Goal: Task Accomplishment & Management: Use online tool/utility

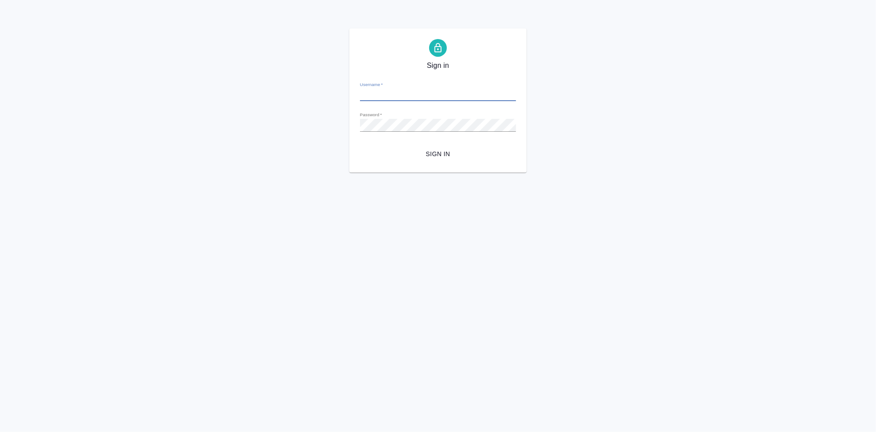
type input "[EMAIL_ADDRESS][DOMAIN_NAME]"
click at [434, 149] on span "Sign in" at bounding box center [438, 154] width 142 height 11
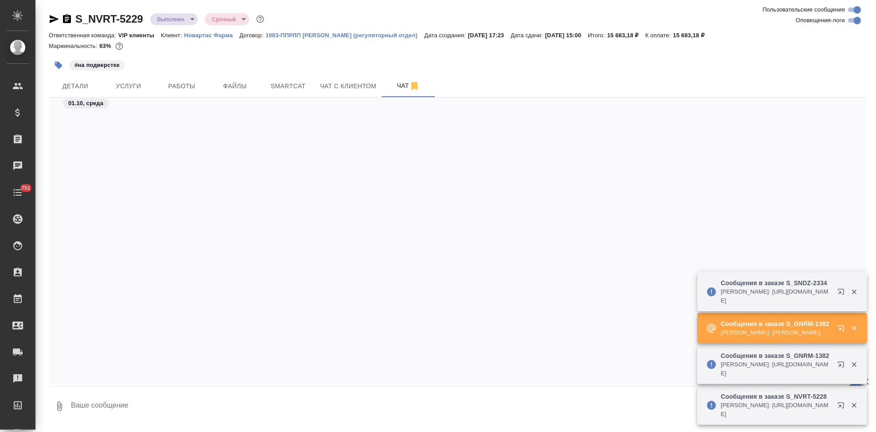
scroll to position [40391, 0]
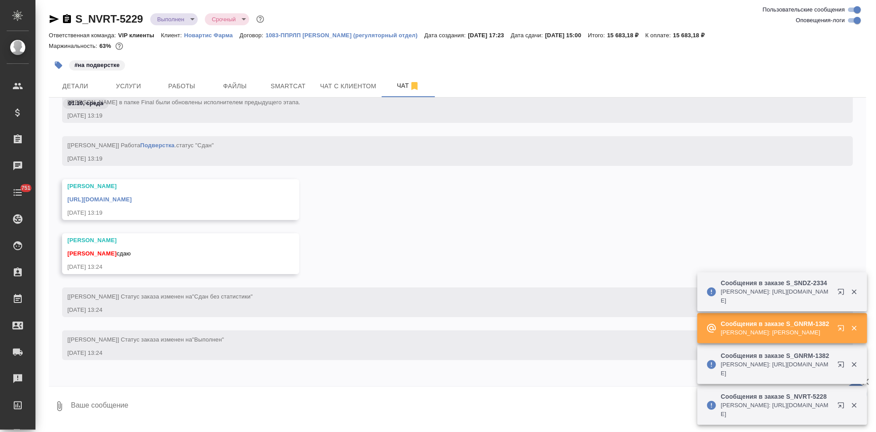
click at [193, 35] on p "Новартис Фарма" at bounding box center [211, 35] width 55 height 7
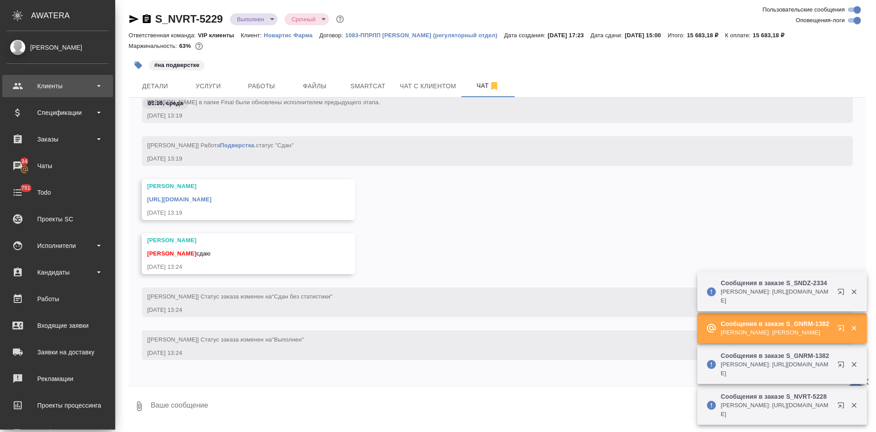
click at [20, 84] on div "Клиенты" at bounding box center [58, 85] width 102 height 13
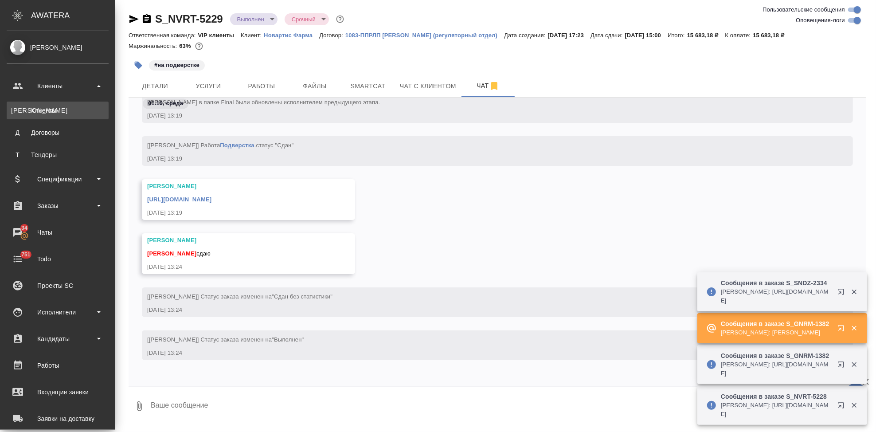
click at [55, 112] on div "Клиенты" at bounding box center [57, 110] width 93 height 9
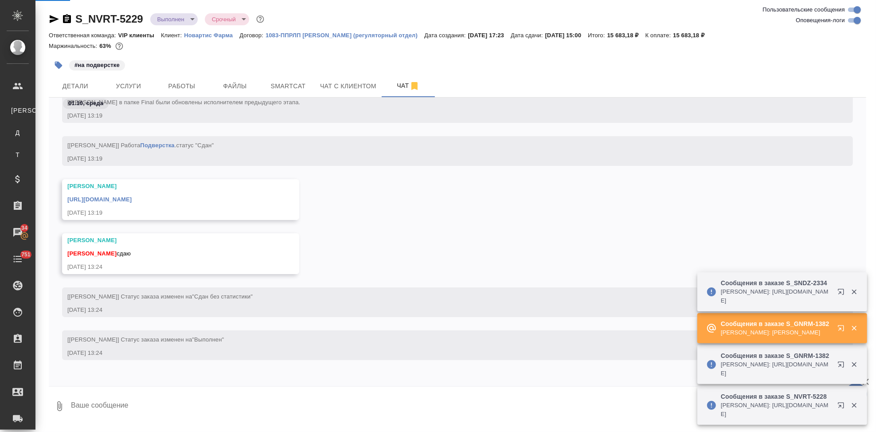
select select "RU"
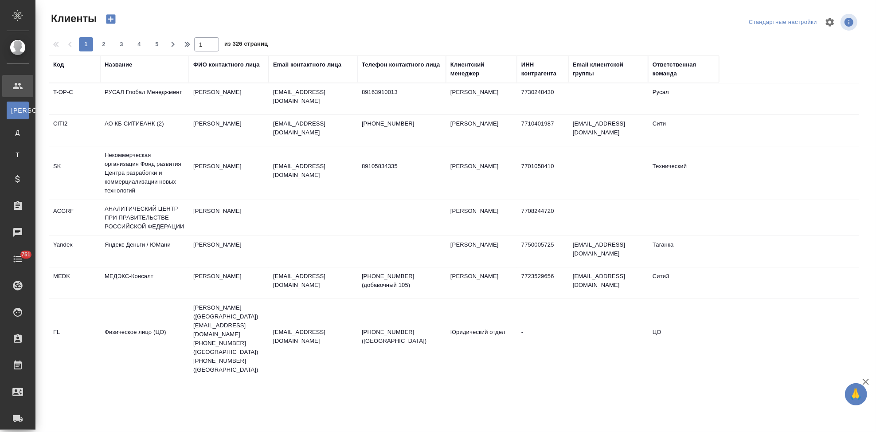
click at [60, 67] on div "Код" at bounding box center [58, 64] width 11 height 9
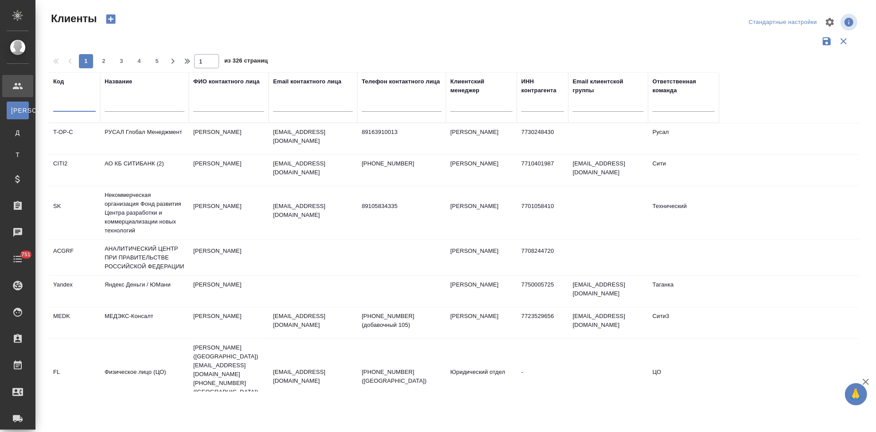
click at [67, 104] on input "text" at bounding box center [74, 106] width 43 height 11
type input "ы"
type input "sndz"
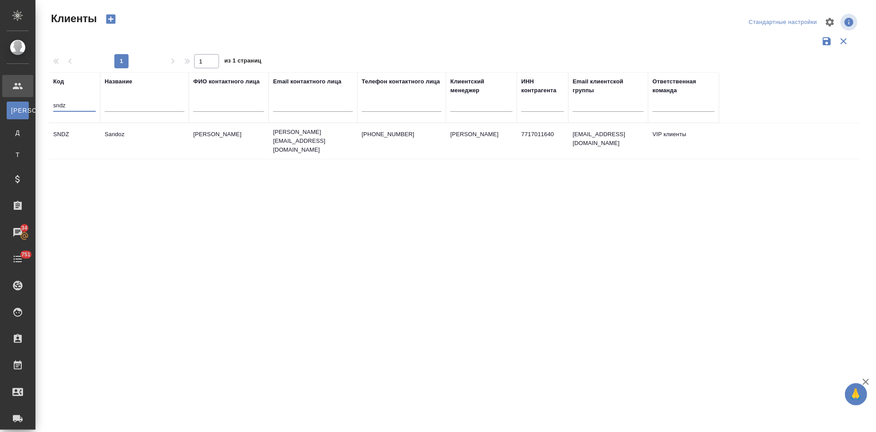
click at [131, 139] on td "Sandoz" at bounding box center [144, 140] width 89 height 31
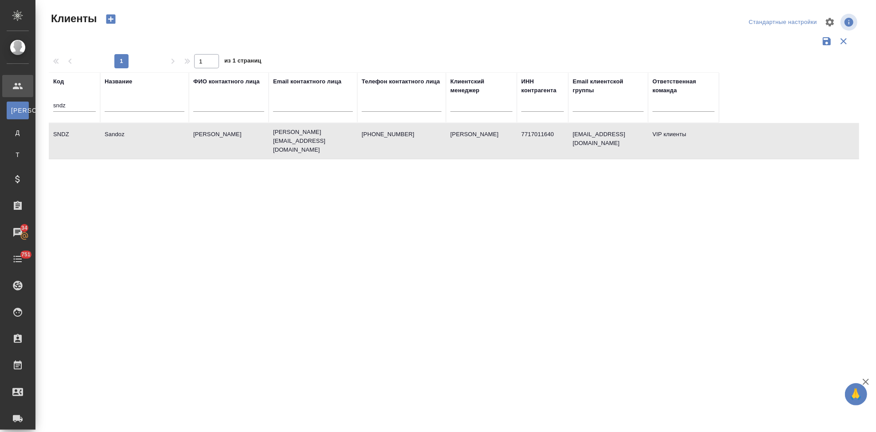
click at [131, 139] on td "Sandoz" at bounding box center [144, 140] width 89 height 31
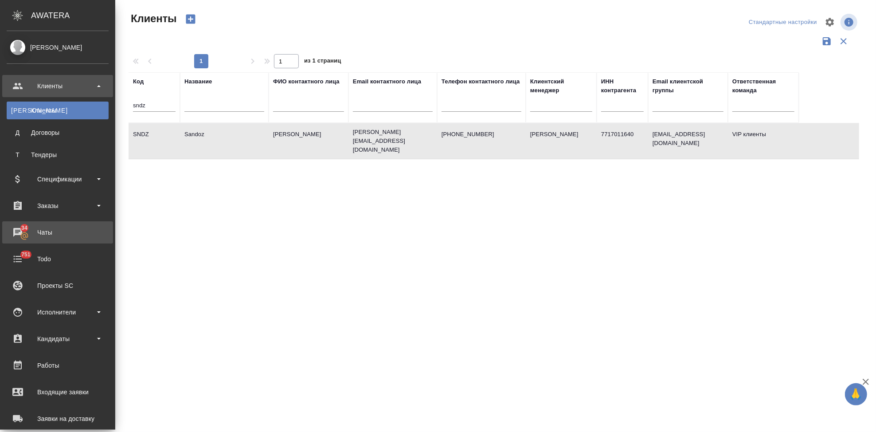
click at [22, 230] on div "Чаты" at bounding box center [58, 232] width 102 height 13
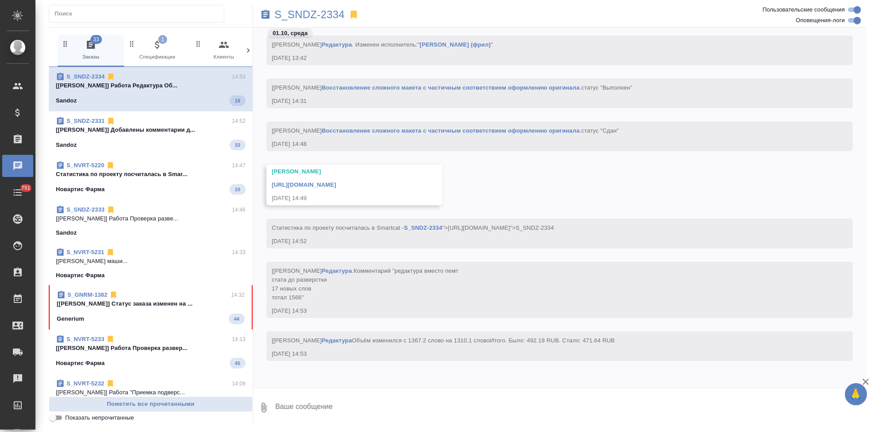
scroll to position [4946, 0]
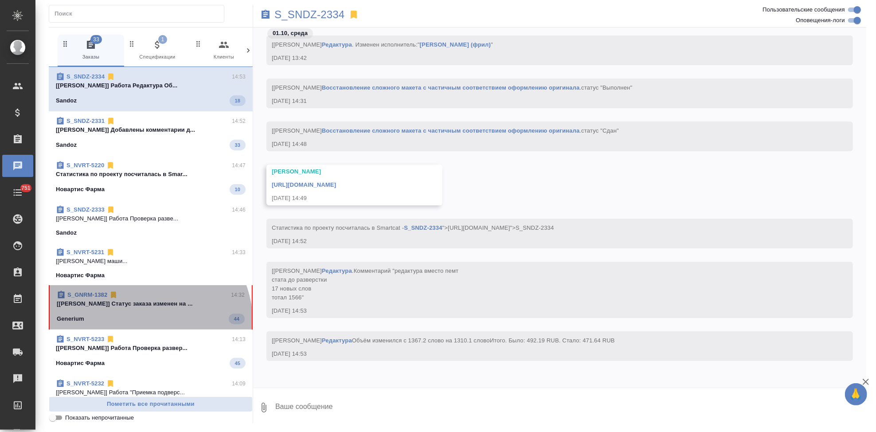
click at [135, 325] on div "S_GNRM-1382 14:32 [Грабко Мария] Статус заказа изменен на ... Generium 44" at bounding box center [151, 307] width 204 height 44
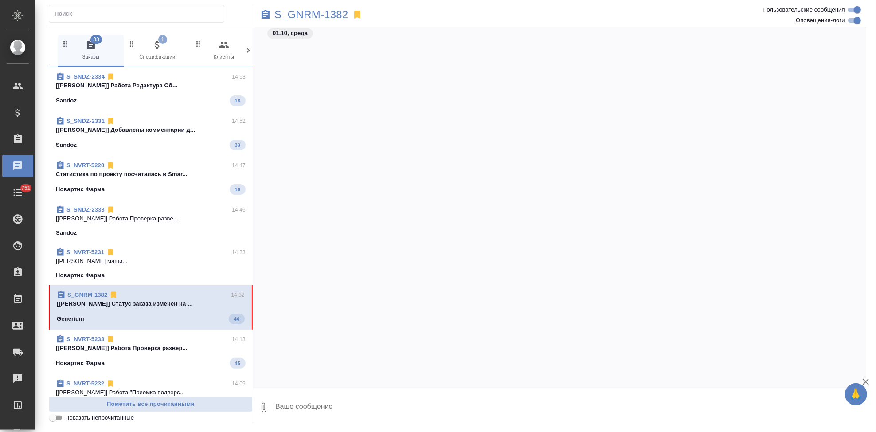
scroll to position [13220, 0]
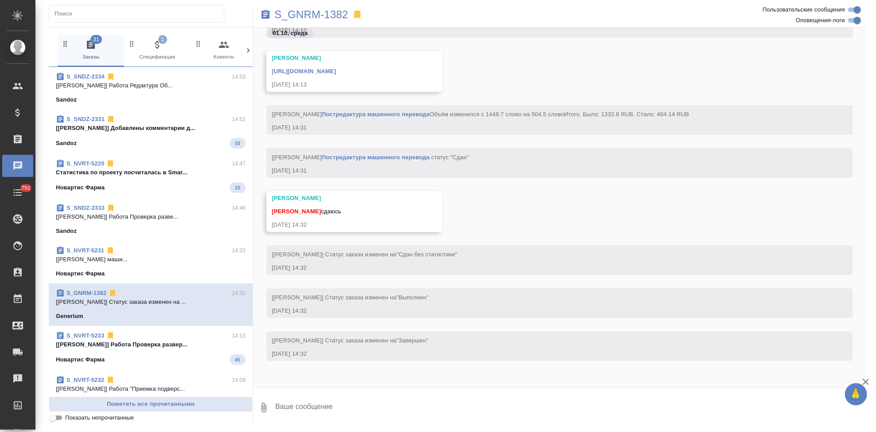
click at [315, 407] on textarea at bounding box center [570, 407] width 592 height 30
type textarea "спасибо"
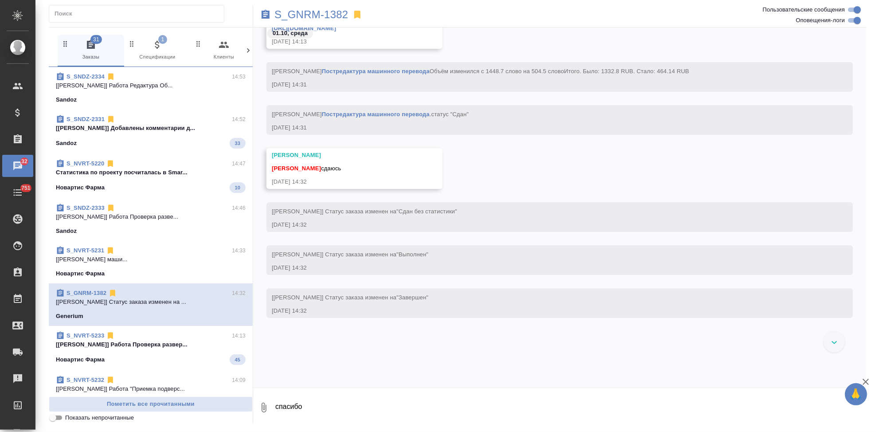
scroll to position [13031, 0]
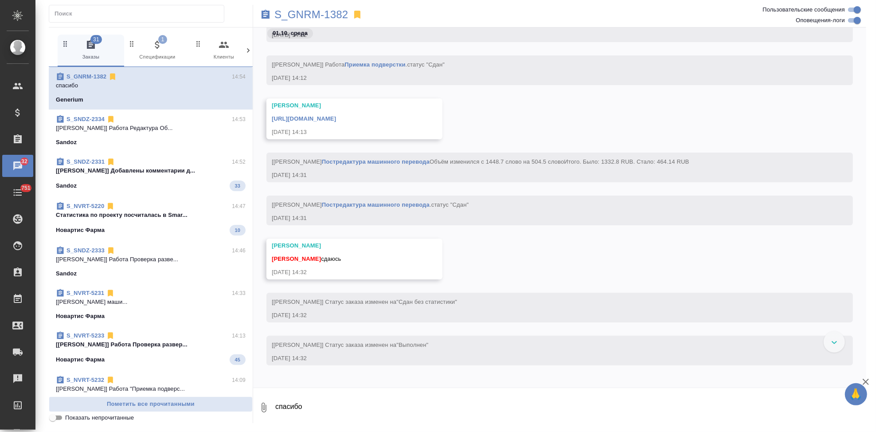
click at [336, 119] on link "https://drive.awatera.com/apps/files/files/10544450?dir=/Shares/Generium/Orders…" at bounding box center [304, 118] width 64 height 7
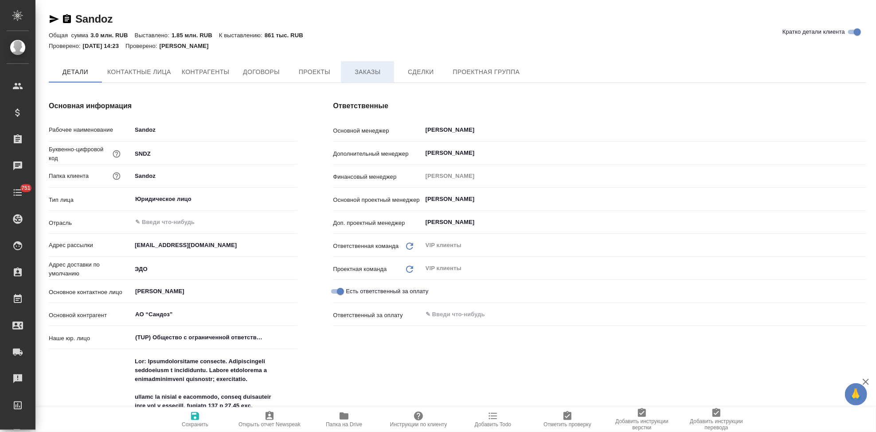
type textarea "x"
click at [364, 72] on span "Заказы" at bounding box center [367, 72] width 43 height 11
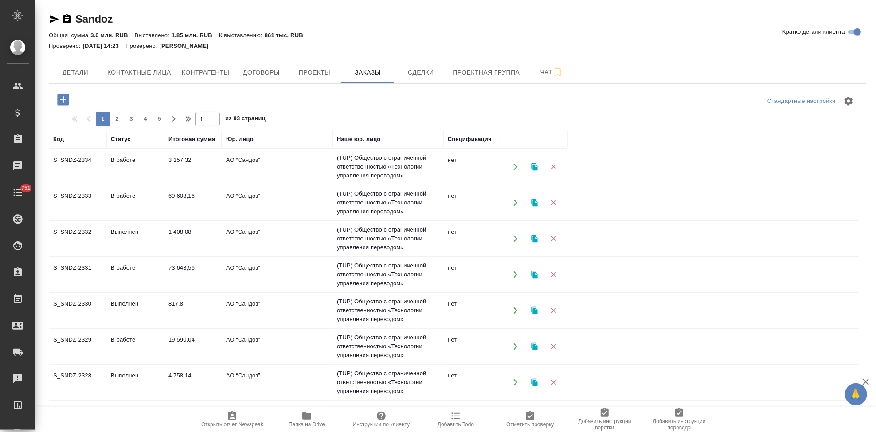
click at [108, 277] on td "В работе" at bounding box center [135, 274] width 58 height 31
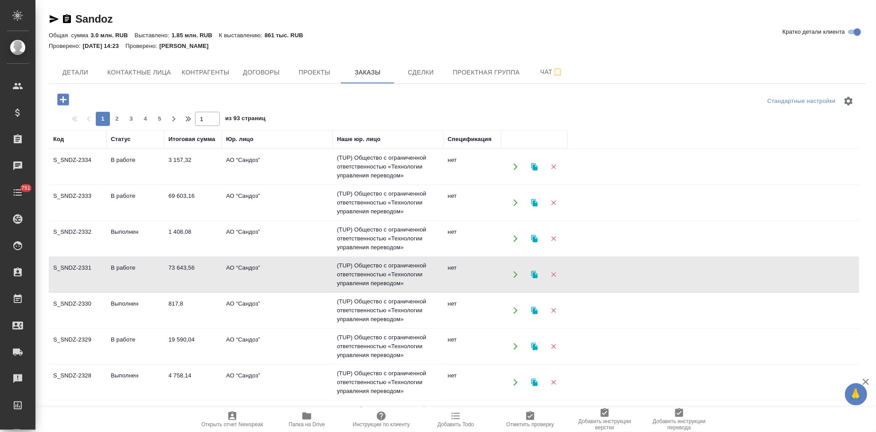
click at [108, 277] on td "В работе" at bounding box center [135, 274] width 58 height 31
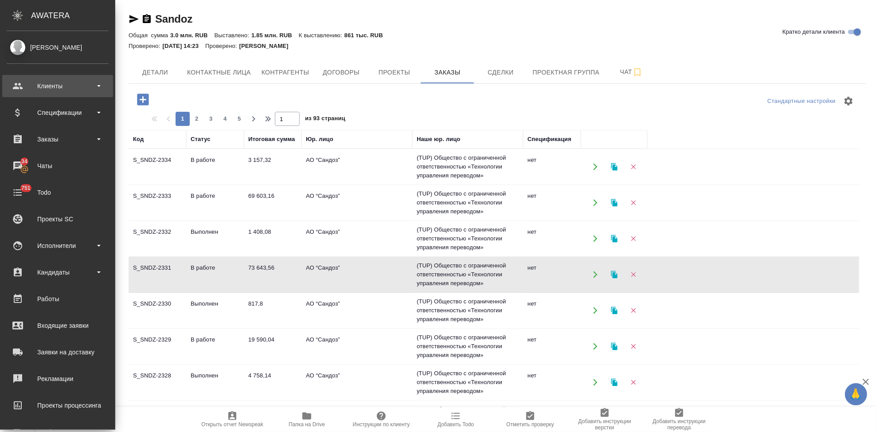
click at [23, 87] on div "Клиенты" at bounding box center [58, 85] width 102 height 13
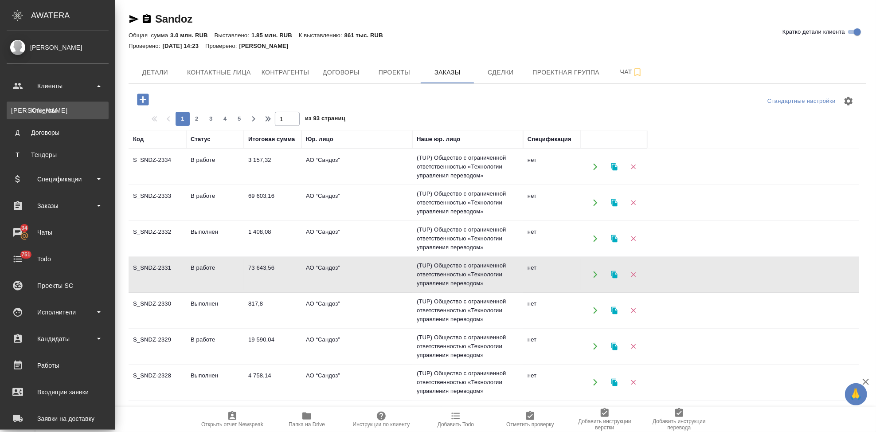
click at [57, 110] on div "Клиенты" at bounding box center [57, 110] width 93 height 9
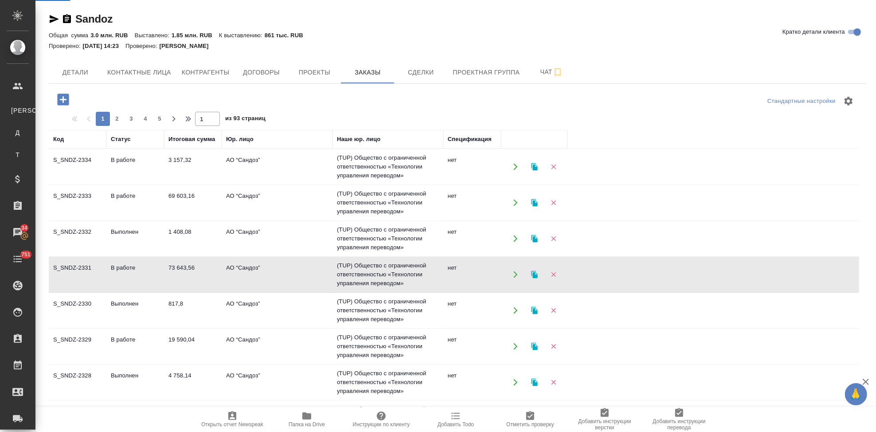
select select "RU"
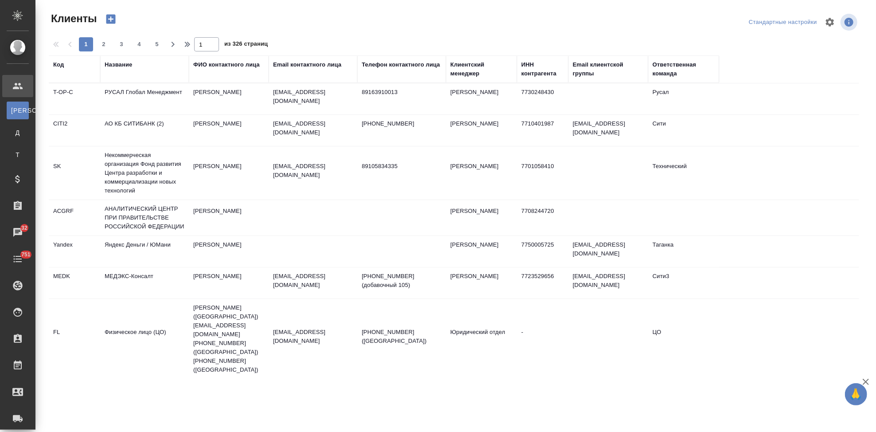
click at [55, 67] on div "Код" at bounding box center [58, 64] width 11 height 9
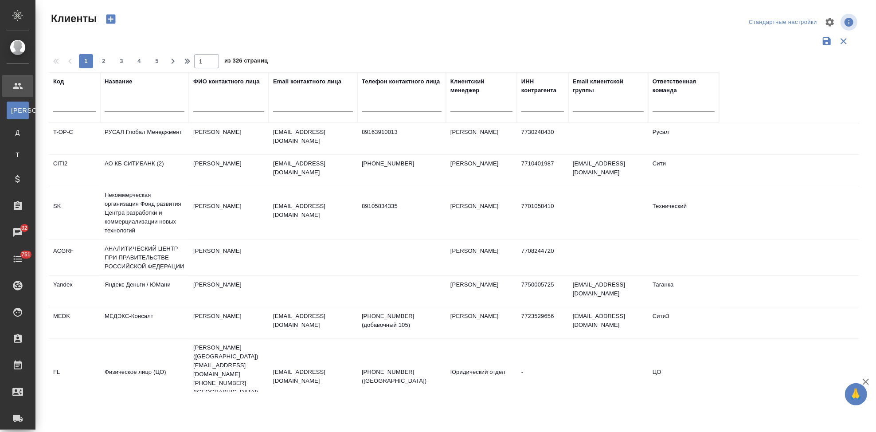
click at [73, 105] on input "text" at bounding box center [74, 106] width 43 height 11
type input "gnrm"
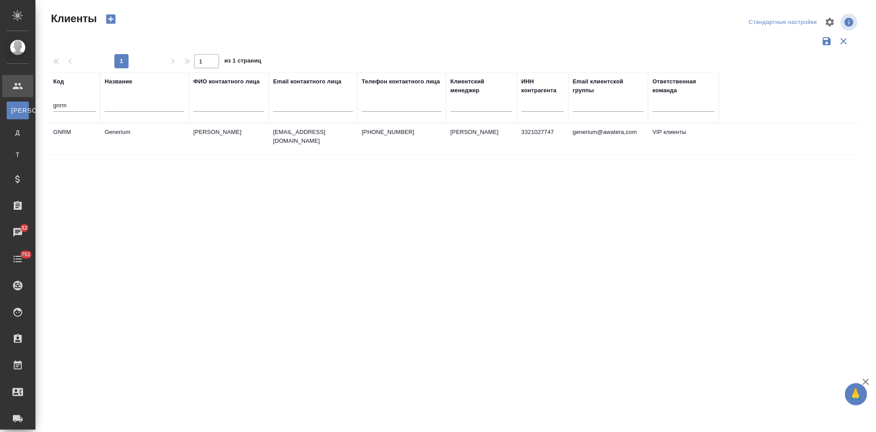
click at [295, 141] on td "emastakhova@generium.ru" at bounding box center [313, 138] width 89 height 31
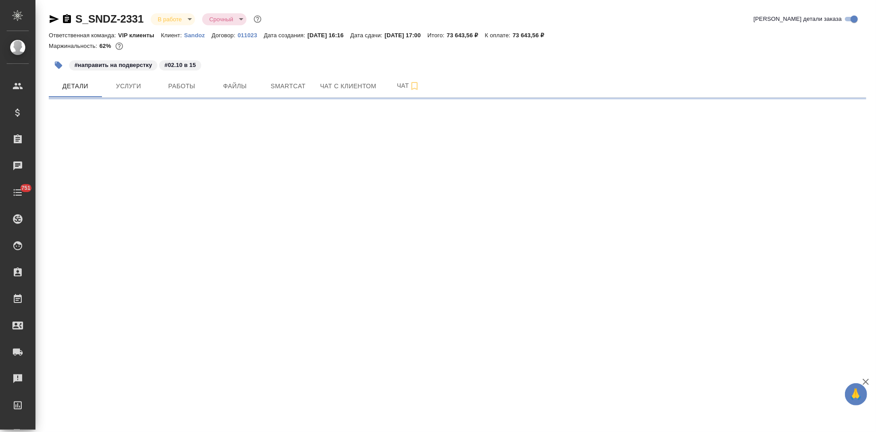
select select "RU"
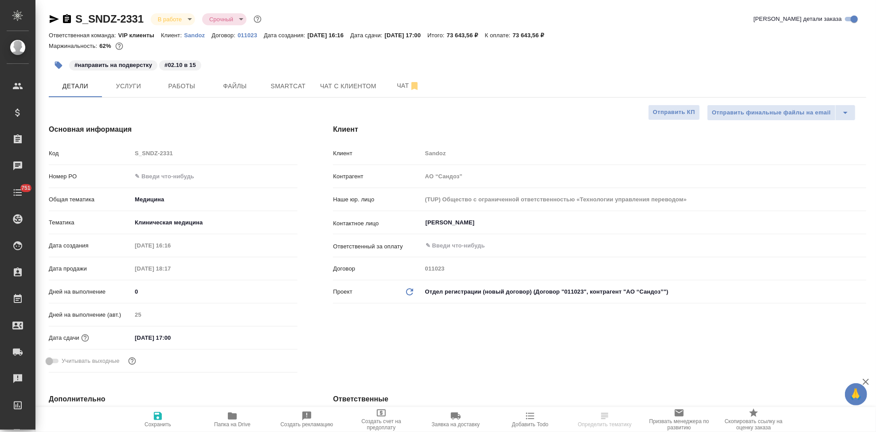
type textarea "x"
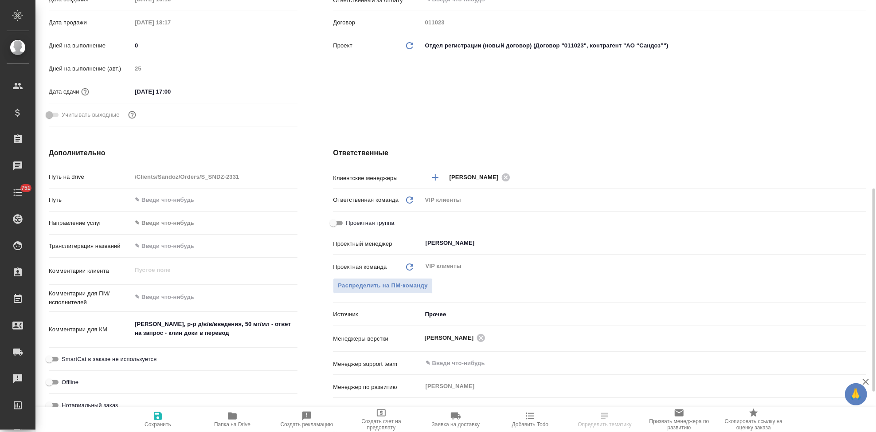
scroll to position [394, 0]
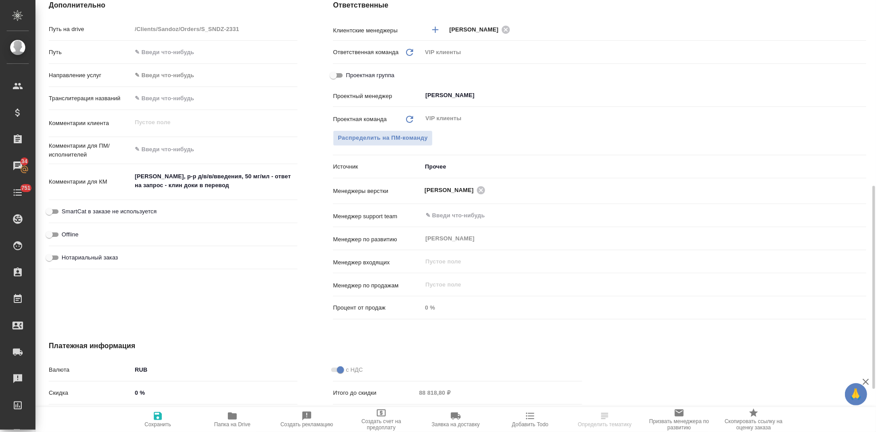
type textarea "x"
click at [168, 152] on textarea at bounding box center [215, 149] width 166 height 15
paste textarea "Я буду в отпуске на следующей неделе. Направьте, пожалуйста, переводы по готовн…"
type textarea "Я буду в отпуске на следующей неделе. Направьте, пожалуйста, переводы по готовн…"
type textarea "x"
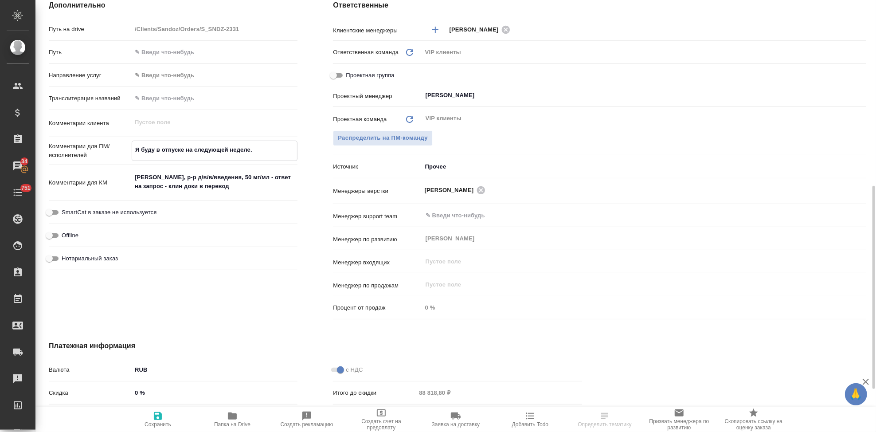
type textarea "x"
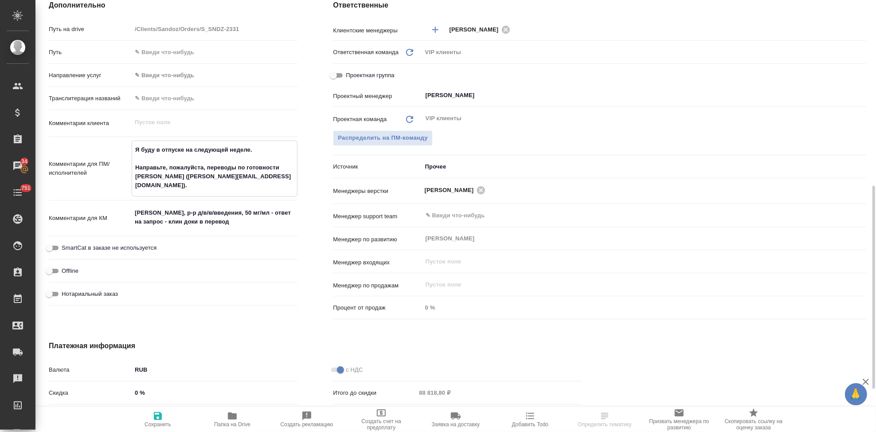
type textarea "Я буду в отпуске на следующей неделе. Направьте, пожалуйста, переводы по готовн…"
type textarea "x"
type textarea "Я буду в отпуске на следующей неделе. Направьте, пожалуйста, переводы по готовн…"
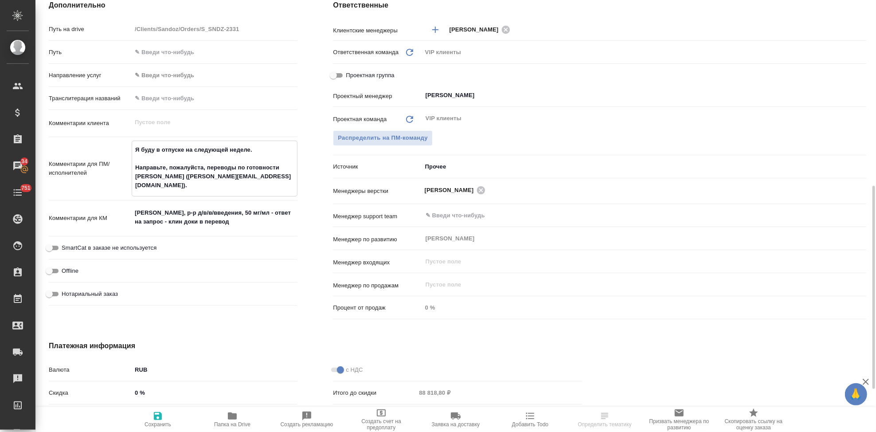
type textarea "x"
type textarea "Я буду в отпуске на следующей неделе. Направьте, пожалуйста, переводы по готовн…"
type textarea "x"
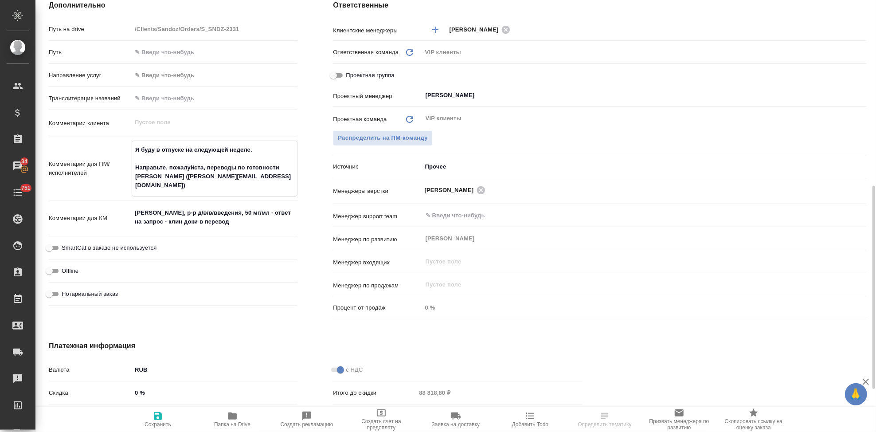
type textarea "x"
type textarea "Я буду в отпуске на следующей неделе. Направьте, пожалуйста, переводы по готовн…"
type textarea "x"
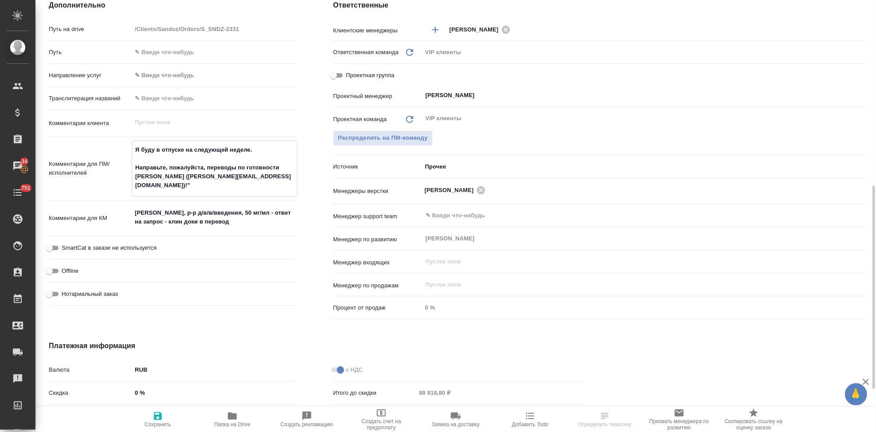
type textarea "x"
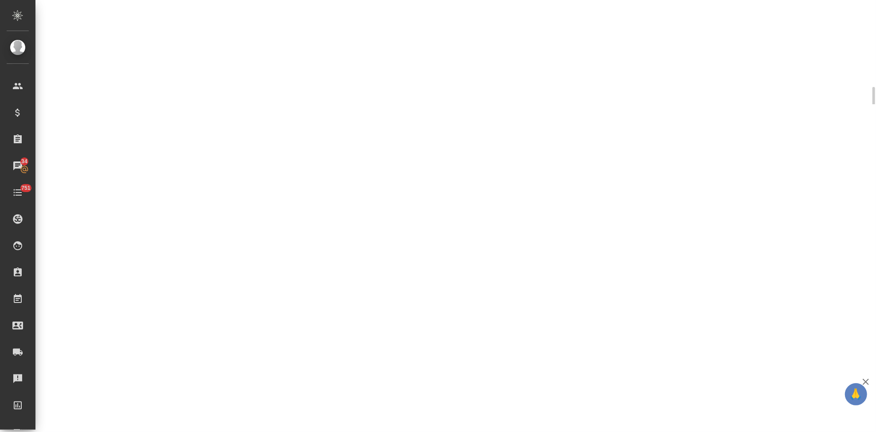
select select "RU"
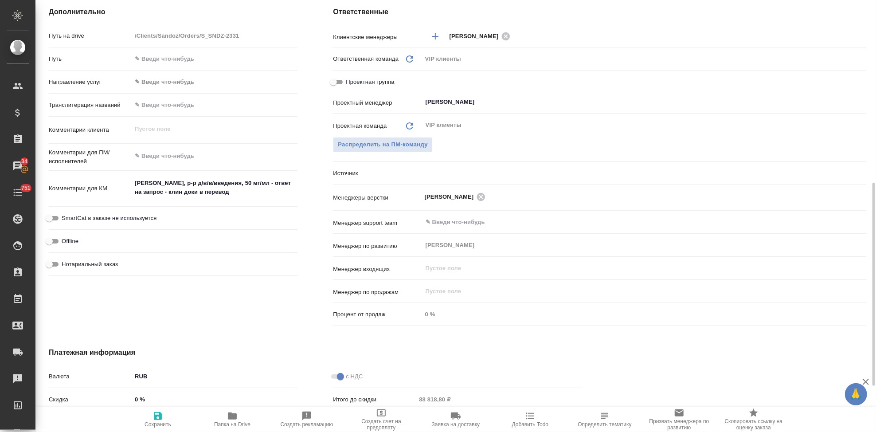
scroll to position [387, 0]
type textarea "x"
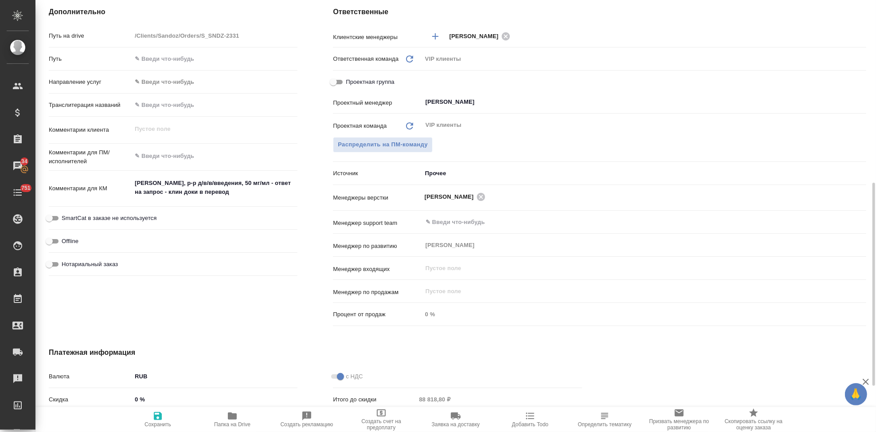
click at [185, 157] on textarea at bounding box center [215, 156] width 166 height 15
paste textarea "Я буду в отпуске на следующей неделе. Направьте, пожалуйста, переводы по готовн…"
type textarea "Я буду в отпуске на следующей неделе. Направьте, пожалуйста, переводы по готовн…"
type textarea "x"
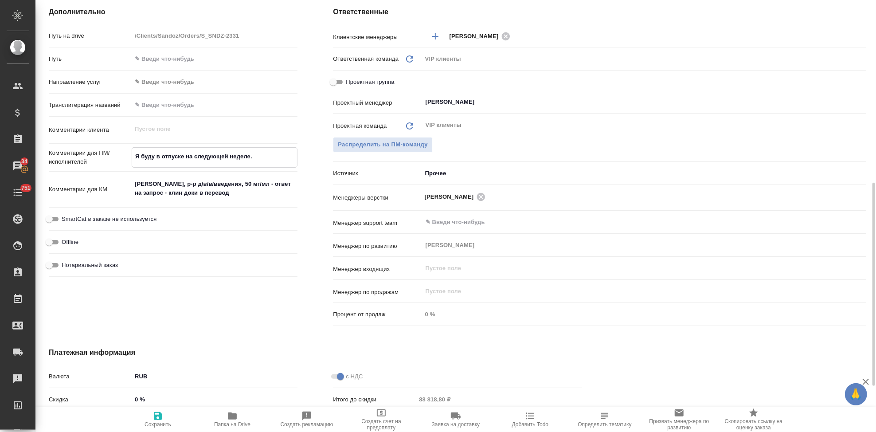
type textarea "x"
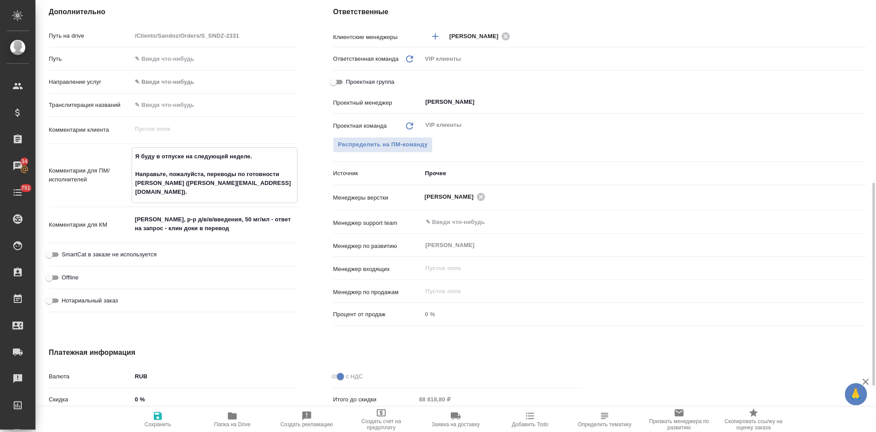
type textarea "Я буду в отпуске на следующей неделе. Направьте, пожалуйста, переводы по готовн…"
type textarea "x"
click at [136, 155] on textarea "Я буду в отпуске на следующей неделе. Направьте, пожалуйста, переводы по готовн…" at bounding box center [214, 174] width 165 height 51
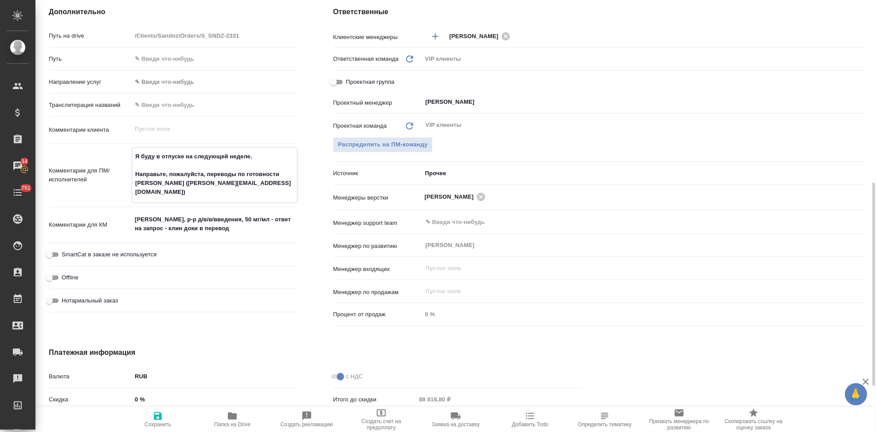
type textarea "оЯ буду в отпуске на следующей неделе. Направьте, пожалуйста, переводы по готов…"
type textarea "x"
type textarea "от клЯ буду в отпуске на следующей неделе. Направьте, пожалуйста, переводы по г…"
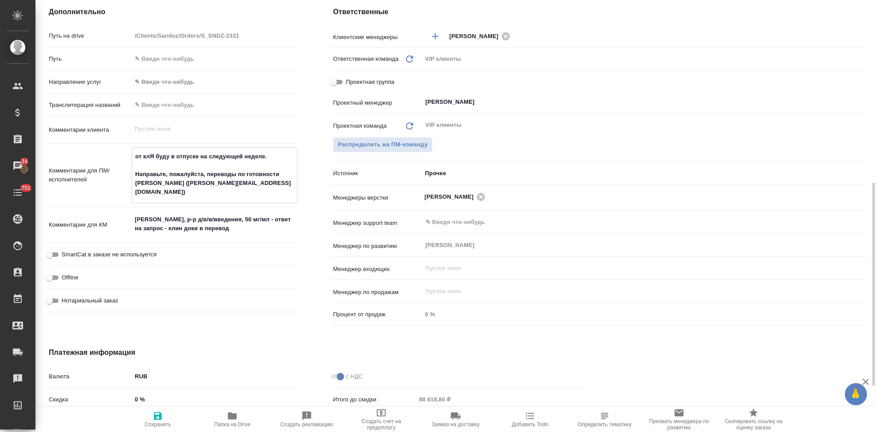
type textarea "x"
type textarea "от клиЯ буду в отпуске на следующей неделе. Направьте, пожалуйста, переводы по …"
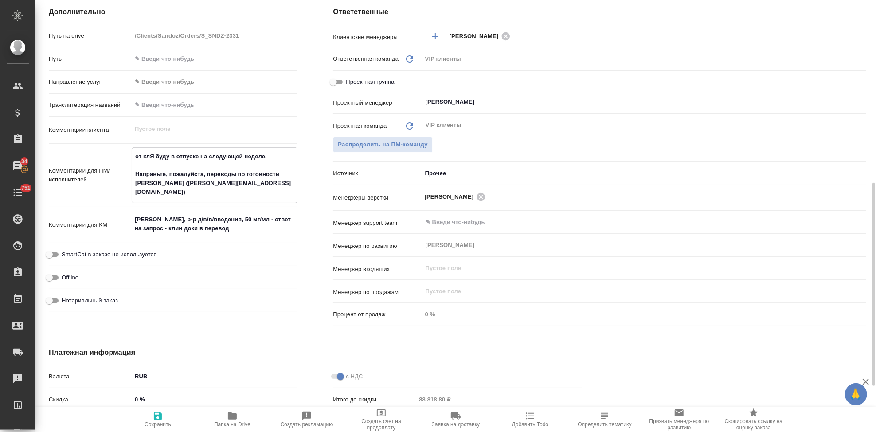
type textarea "x"
type textarea "от клиеЯ буду в отпуске на следующей неделе. Направьте, пожалуйста, переводы по…"
type textarea "x"
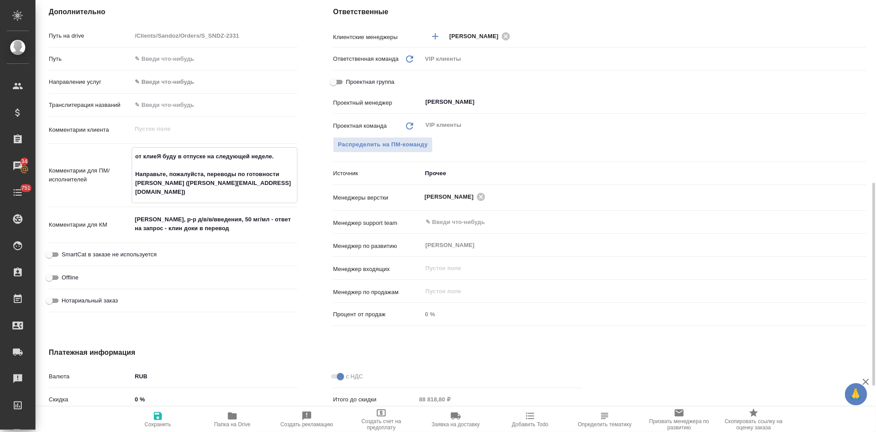
type textarea "x"
type textarea "от клиенЯ буду в отпуске на следующей неделе. Направьте, пожалуйста, переводы п…"
type textarea "x"
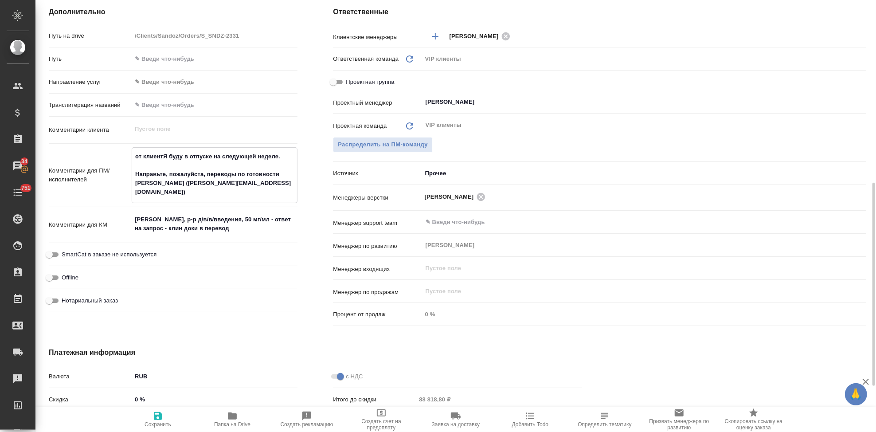
type textarea "от клиентаЯ буду в отпуске на следующей неделе. Направьте, пожалуйста, переводы…"
type textarea "x"
type textarea "от клиента:Я буду в отпуске на следующей неделе. Направьте, пожалуйста, перевод…"
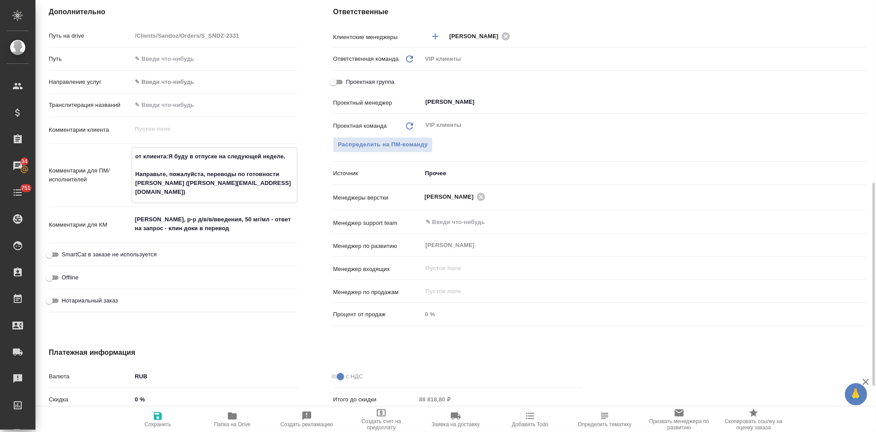
type textarea "x"
type textarea "от клиента: Я буду в отпуске на следующей неделе. Направьте, пожалуйста, перево…"
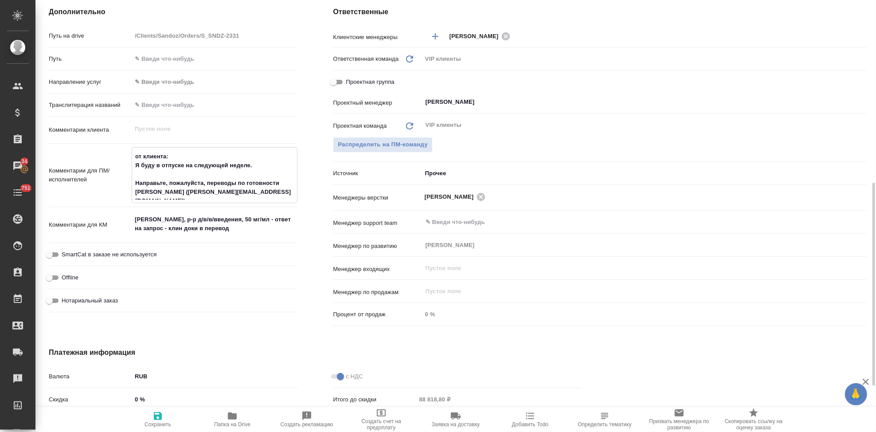
type textarea "x"
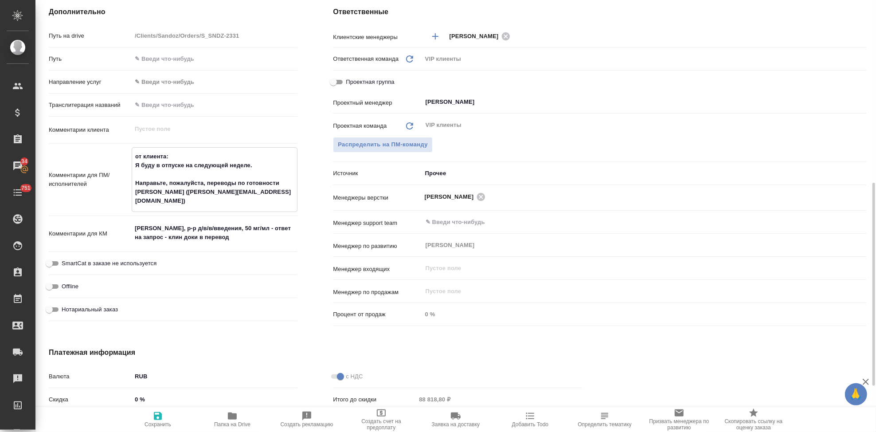
type textarea "от клиента: Я буду в отпуске на следующей неделе. Направьте, пожалуйста, перево…"
type textarea "x"
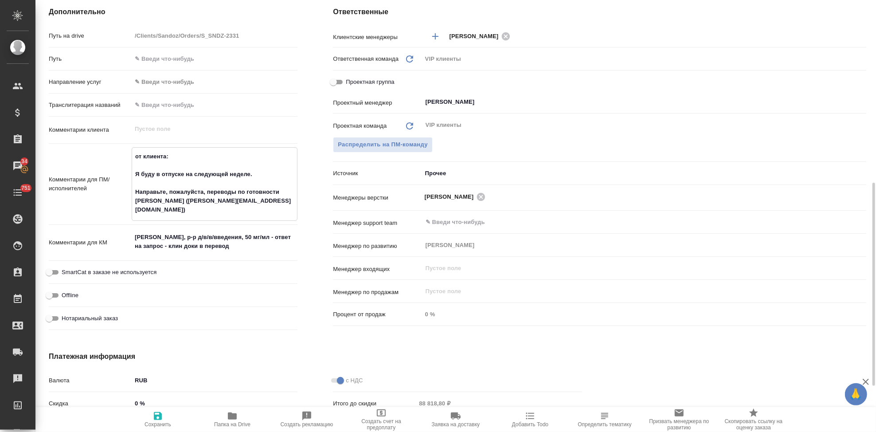
type textarea "от клиента: Я буду в отпуске на следующей неделе. Направьте, пожалуйста, перево…"
type textarea "x"
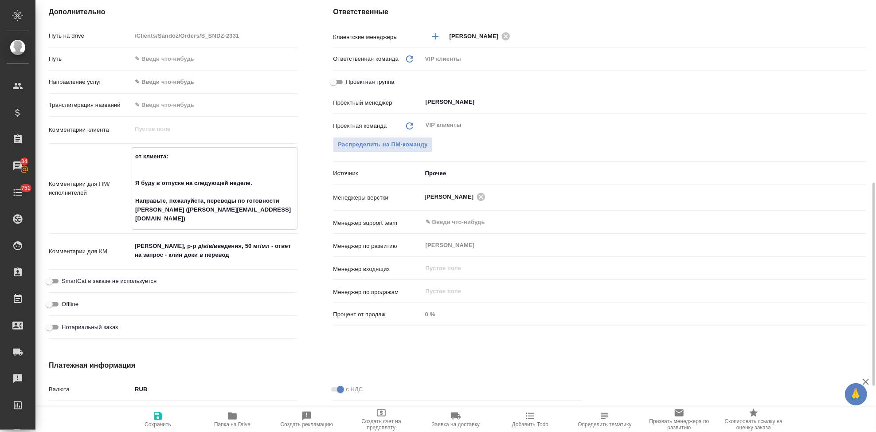
type textarea "от клиента: Я буду в отпуске на следующей неделе. Направьте, пожалуйста, перево…"
type textarea "x"
click at [167, 418] on span "Сохранить" at bounding box center [158, 419] width 64 height 17
type textarea "x"
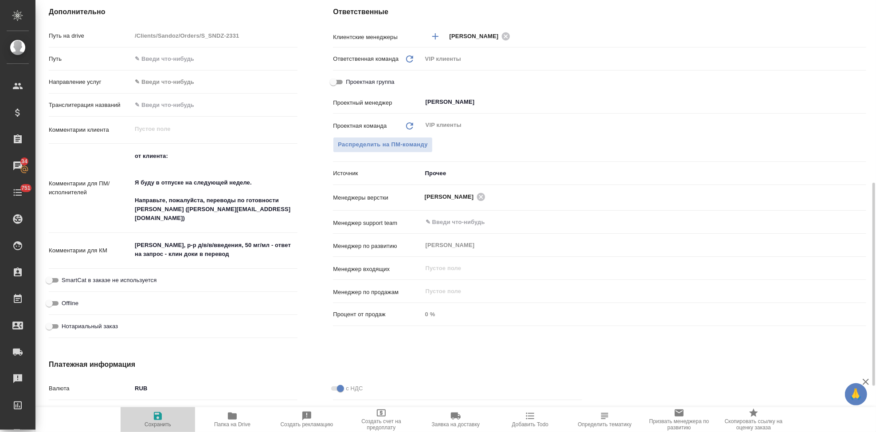
type textarea "x"
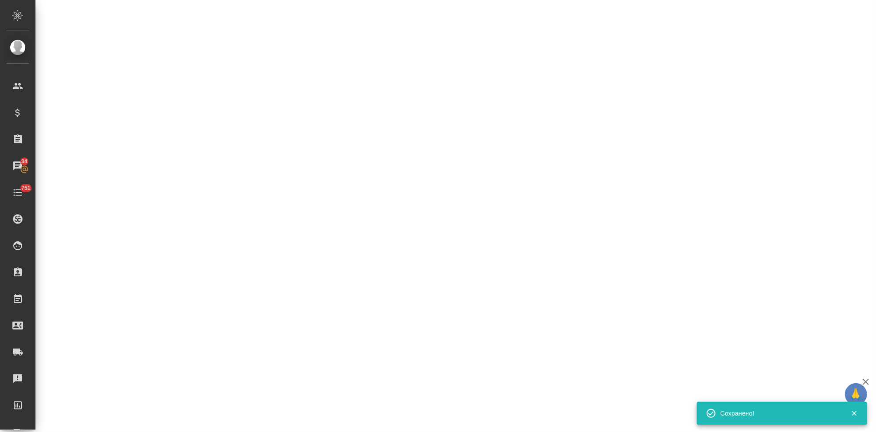
select select "RU"
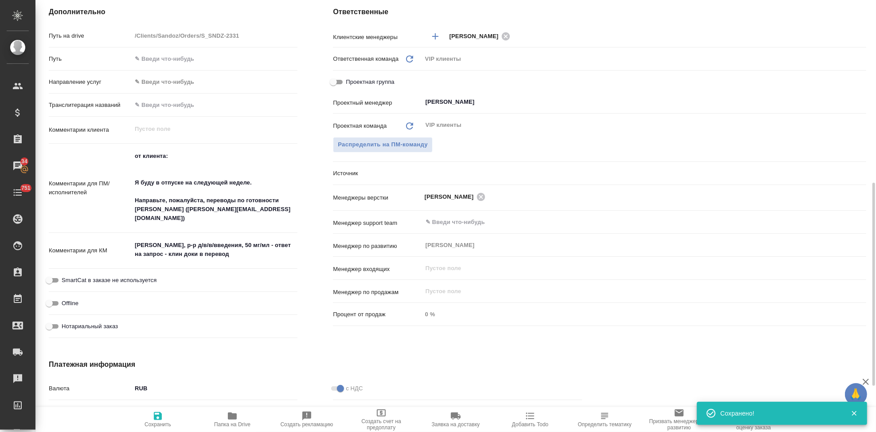
type textarea "x"
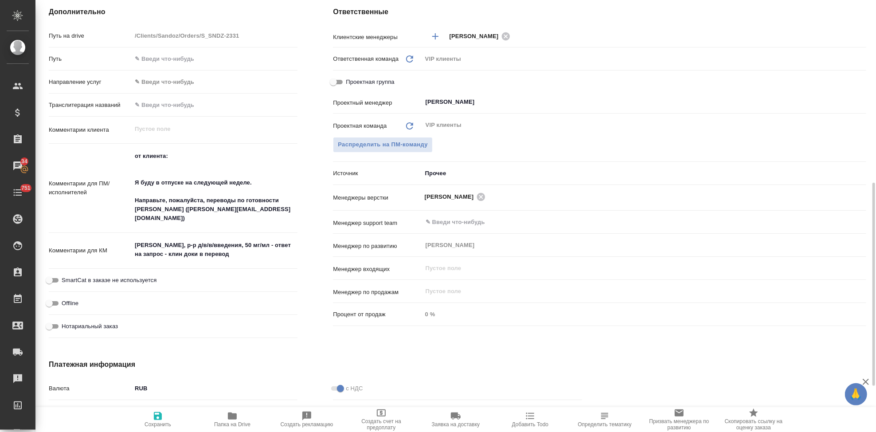
click at [165, 419] on span "Сохранить" at bounding box center [158, 419] width 64 height 17
type textarea "x"
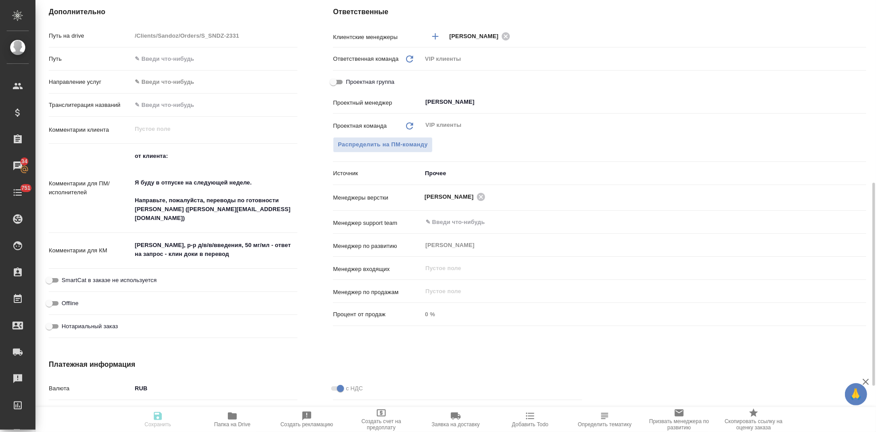
type textarea "x"
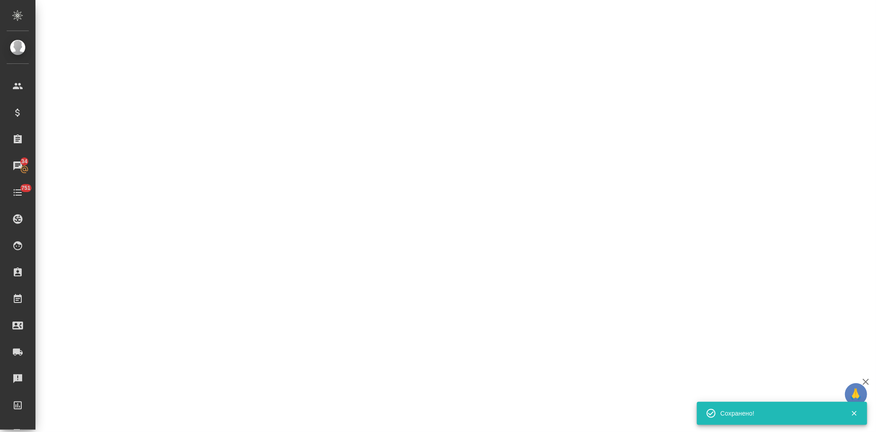
select select "RU"
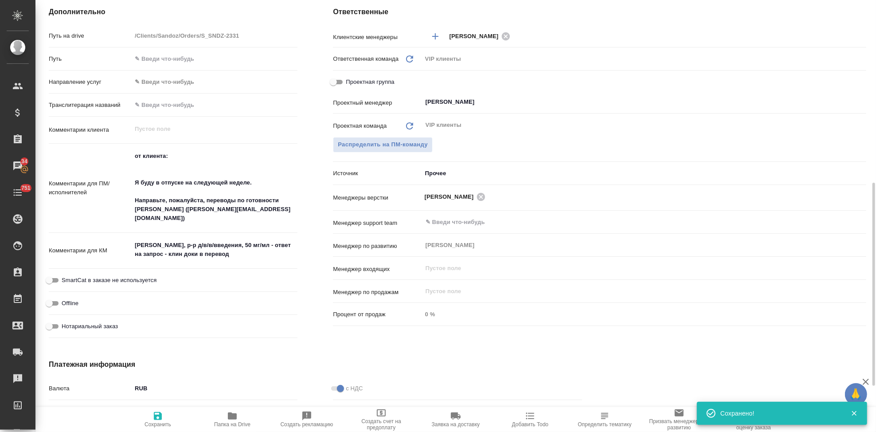
type textarea "x"
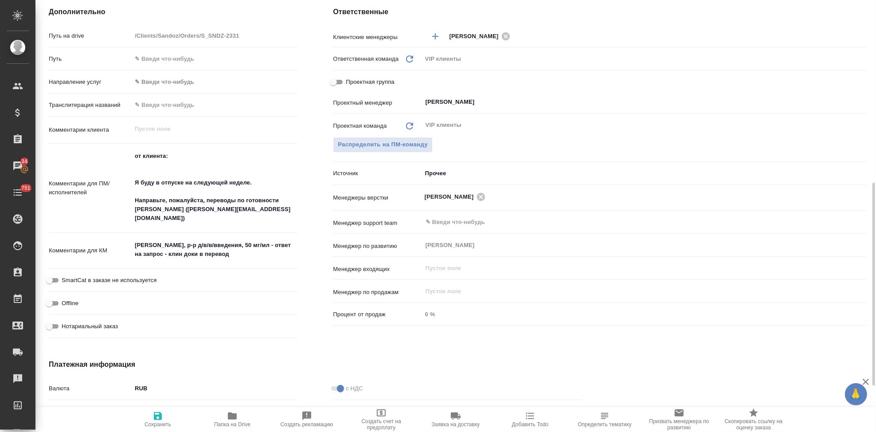
click at [156, 419] on icon "button" at bounding box center [158, 416] width 8 height 8
type textarea "x"
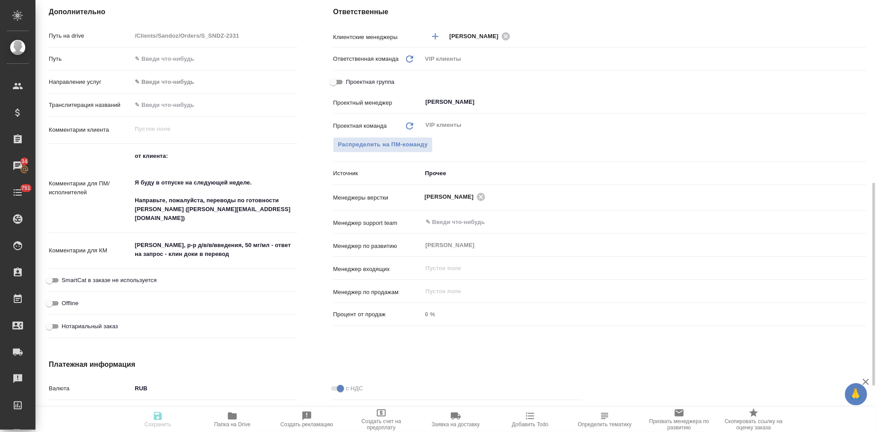
type textarea "x"
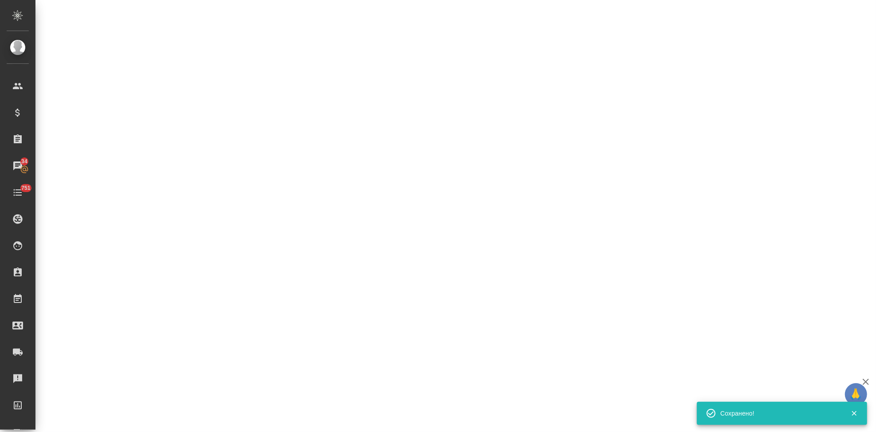
select select "RU"
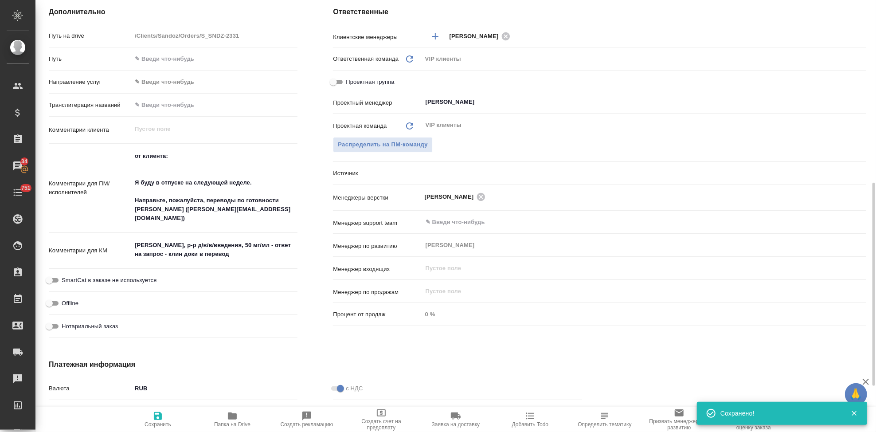
type textarea "x"
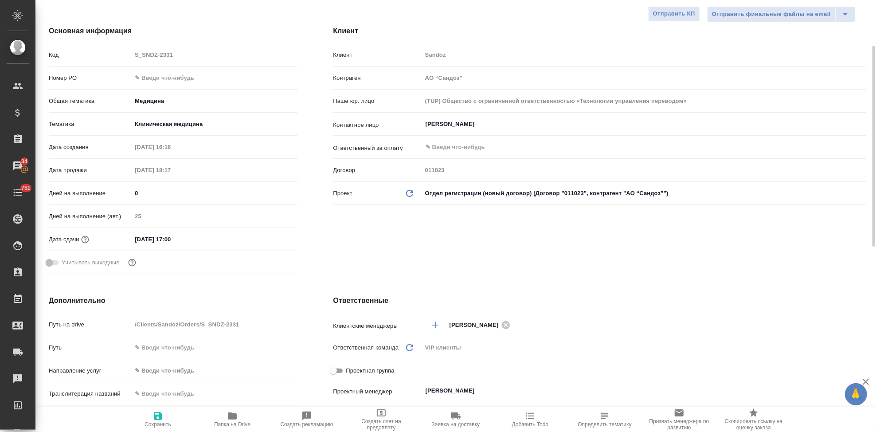
scroll to position [0, 0]
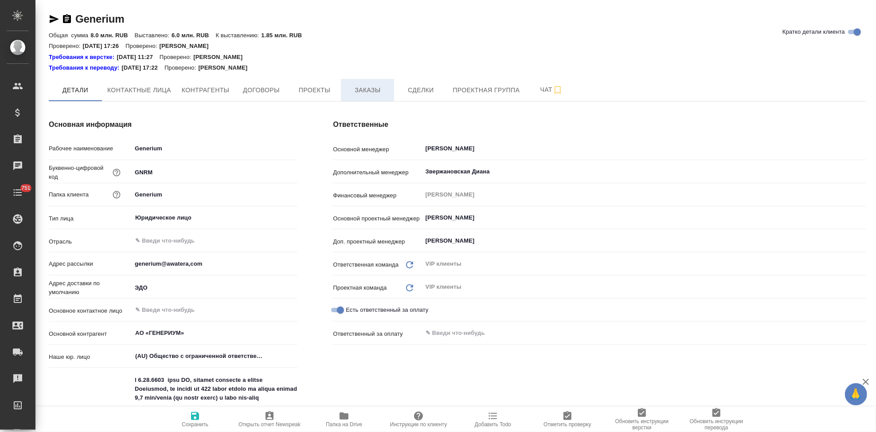
click at [371, 89] on span "Заказы" at bounding box center [367, 90] width 43 height 11
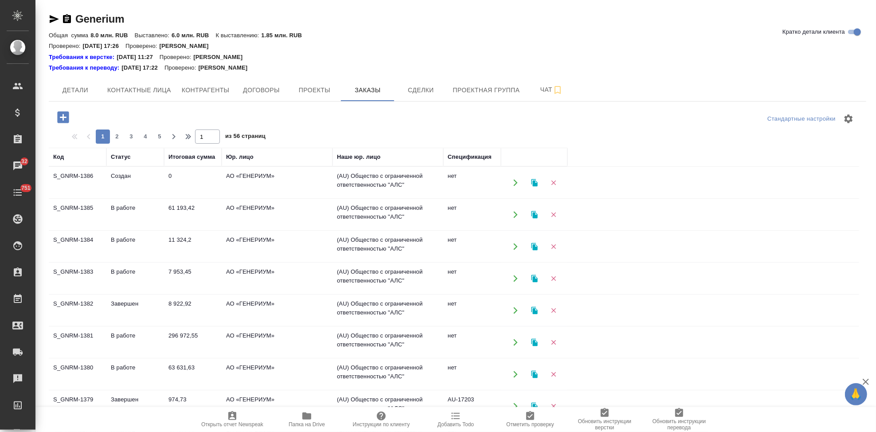
click at [132, 168] on td "Создан" at bounding box center [135, 182] width 58 height 31
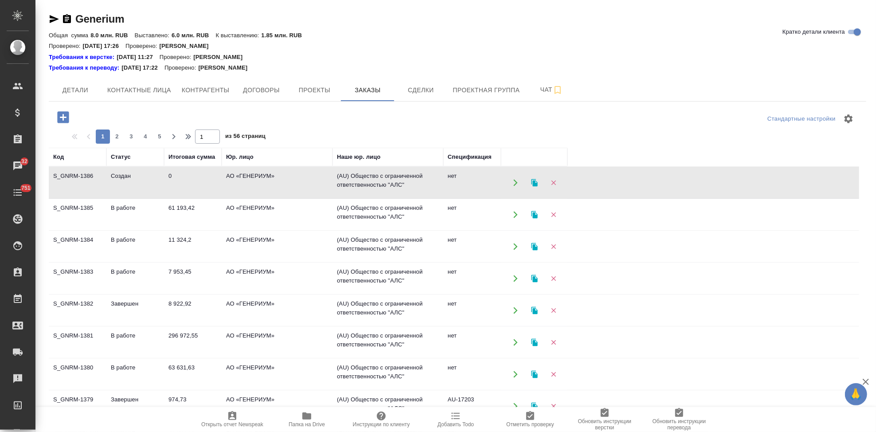
click at [132, 168] on td "Создан" at bounding box center [135, 182] width 58 height 31
click at [61, 118] on icon "button" at bounding box center [63, 117] width 12 height 12
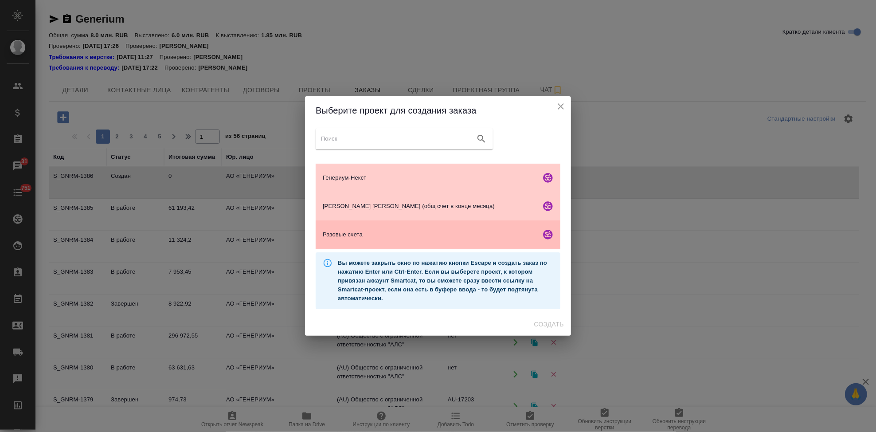
click at [337, 243] on div "Разовые счета" at bounding box center [438, 234] width 245 height 28
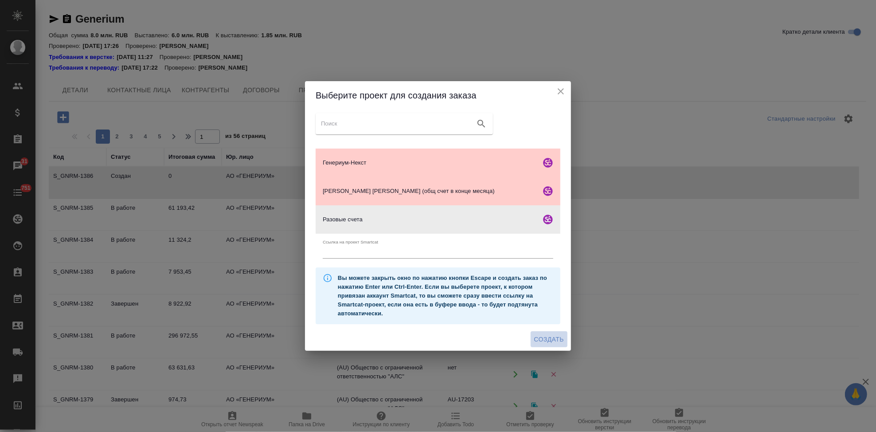
click at [548, 341] on span "Создать" at bounding box center [549, 339] width 30 height 11
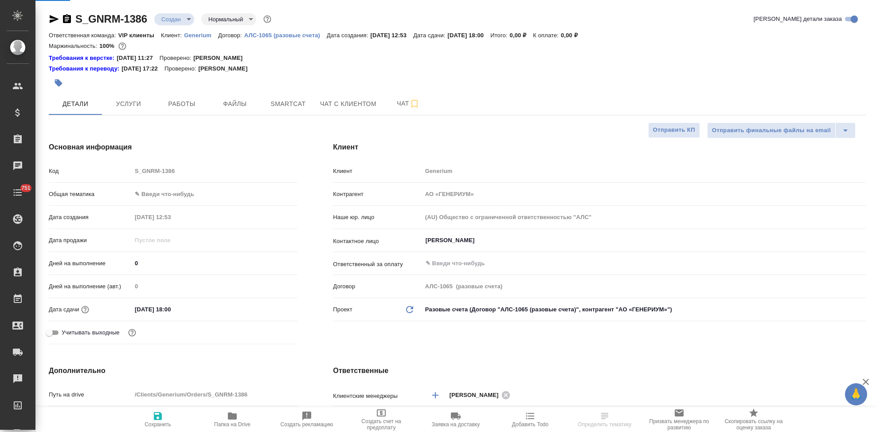
select select "RU"
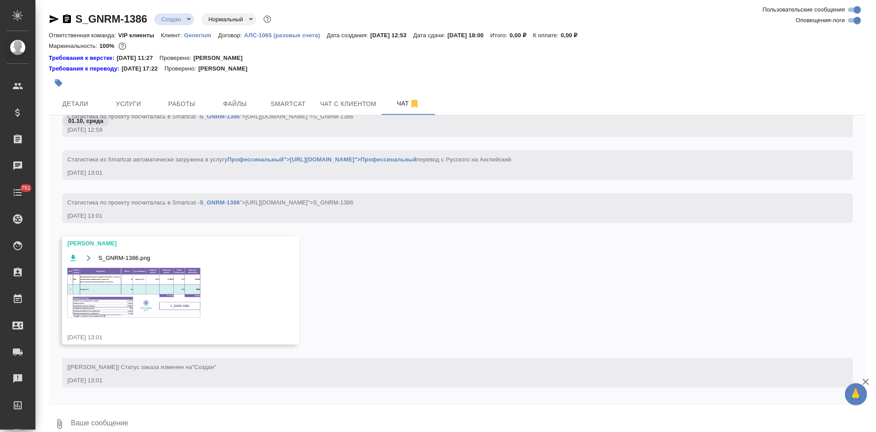
scroll to position [378, 0]
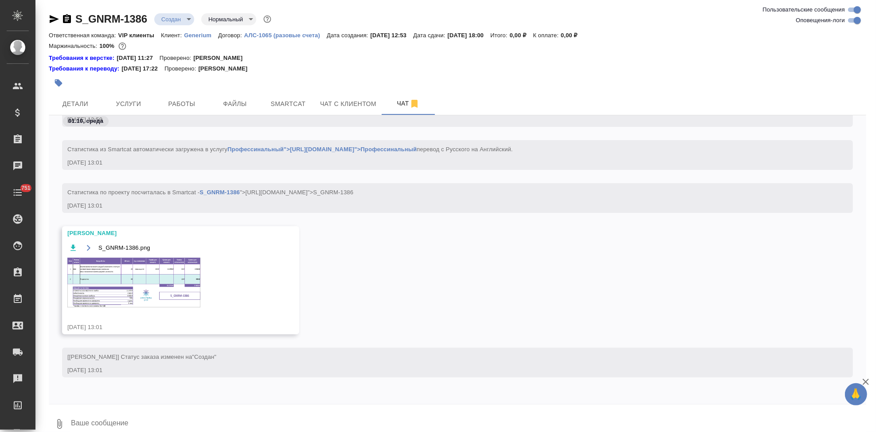
click at [136, 289] on img at bounding box center [133, 283] width 133 height 50
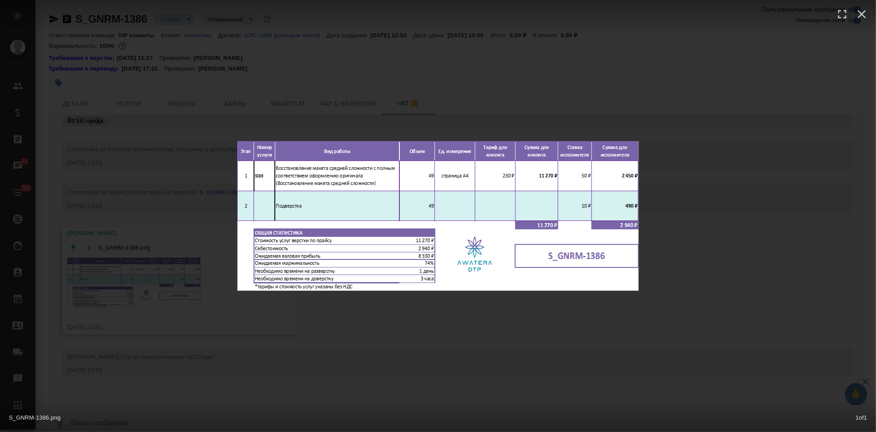
click at [438, 322] on div "S_GNRM-1386.png 1 of 1" at bounding box center [438, 216] width 876 height 432
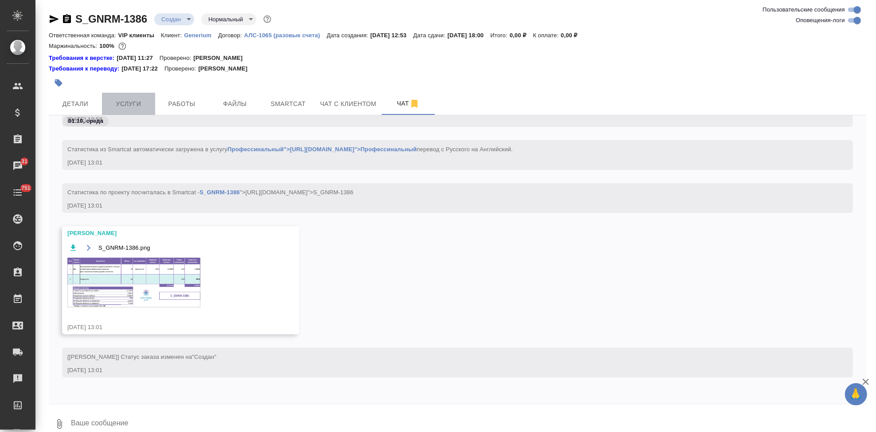
click at [125, 102] on span "Услуги" at bounding box center [128, 103] width 43 height 11
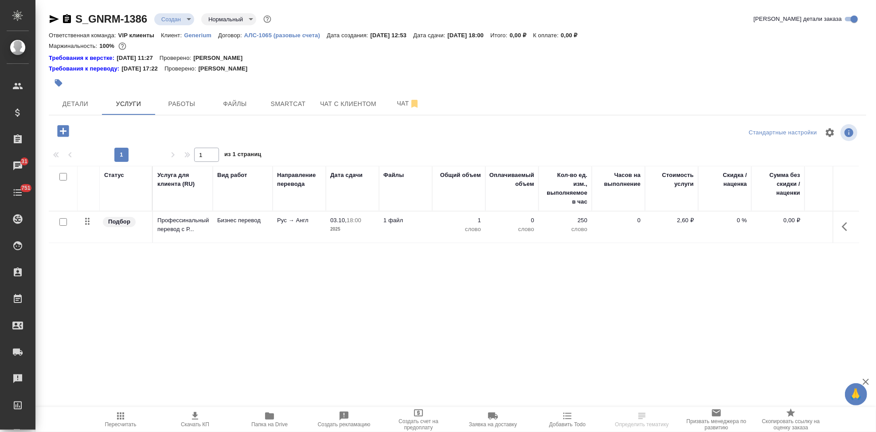
click at [60, 133] on icon "button" at bounding box center [63, 131] width 12 height 12
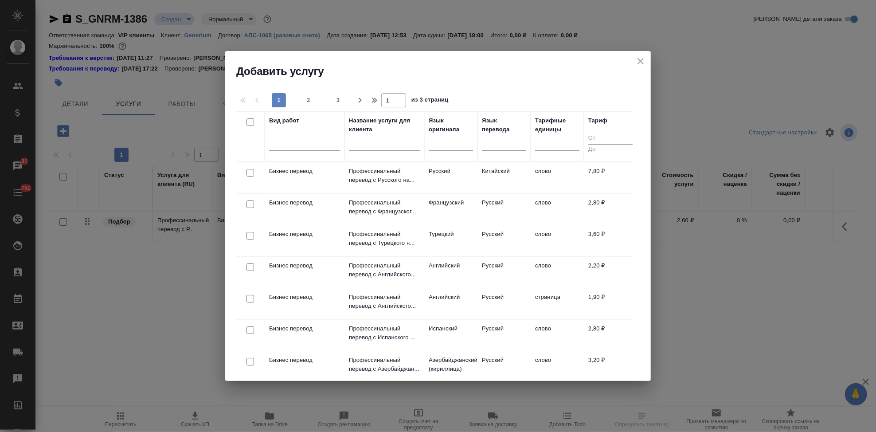
click at [314, 145] on div at bounding box center [304, 142] width 71 height 13
type input "d"
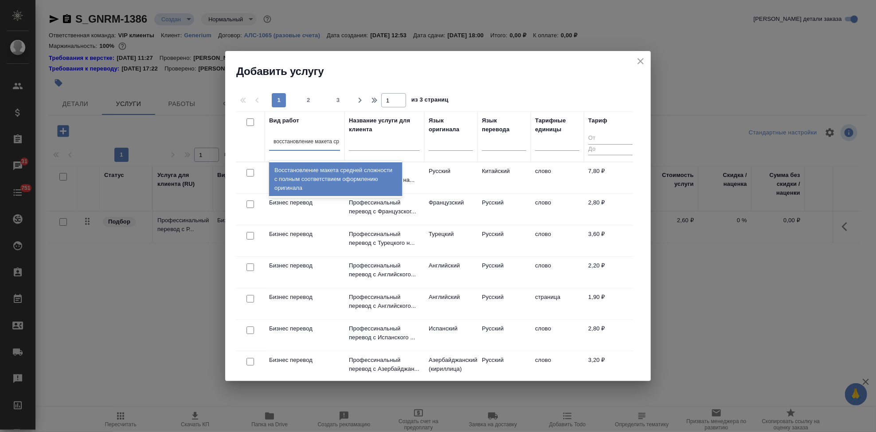
type input "восстановление макета сре"
click at [319, 178] on div "Восстановление макета средней сложности с полным соответствием оформлению ориги…" at bounding box center [335, 179] width 133 height 34
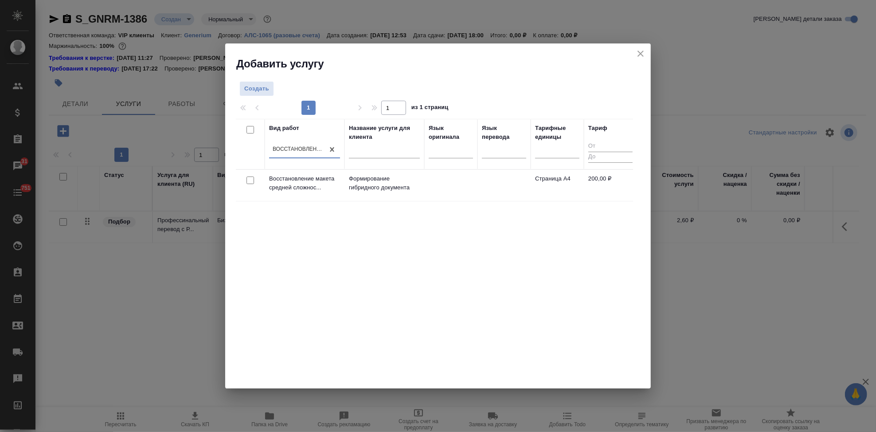
scroll to position [0, 0]
click at [357, 177] on p "Формирование гибридного документа" at bounding box center [384, 183] width 71 height 18
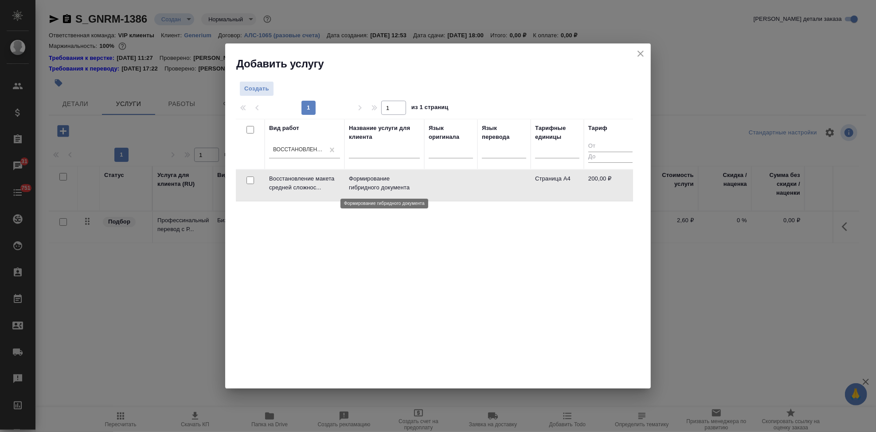
click at [357, 177] on p "Формирование гибридного документа" at bounding box center [384, 183] width 71 height 18
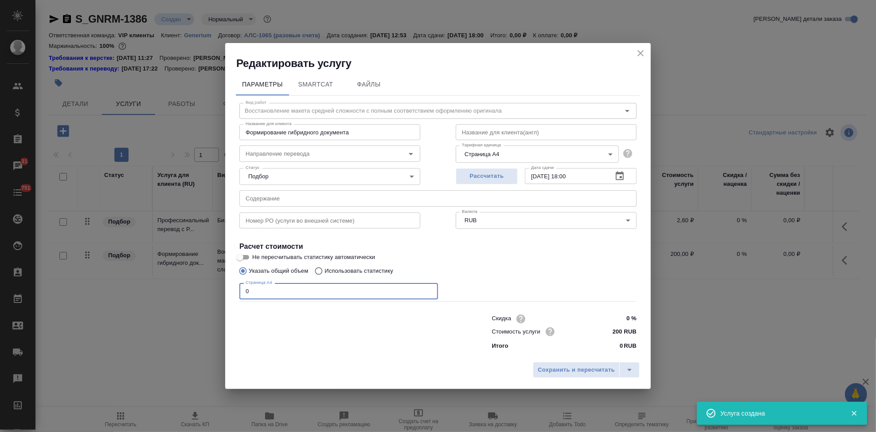
click at [266, 288] on input "0" at bounding box center [338, 291] width 199 height 16
type input "49"
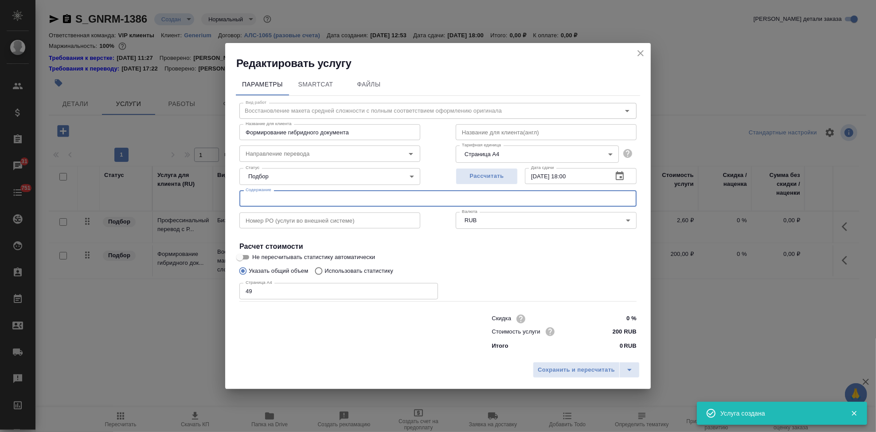
click at [293, 202] on input "text" at bounding box center [437, 198] width 397 height 16
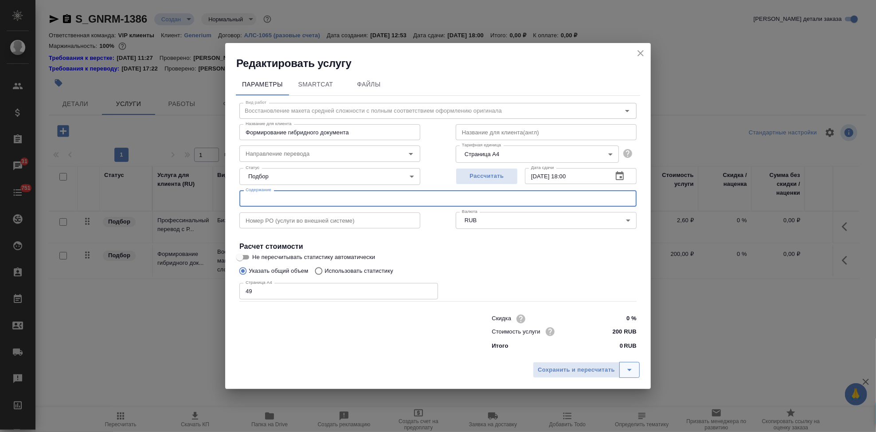
click at [629, 371] on icon "split button" at bounding box center [629, 369] width 11 height 11
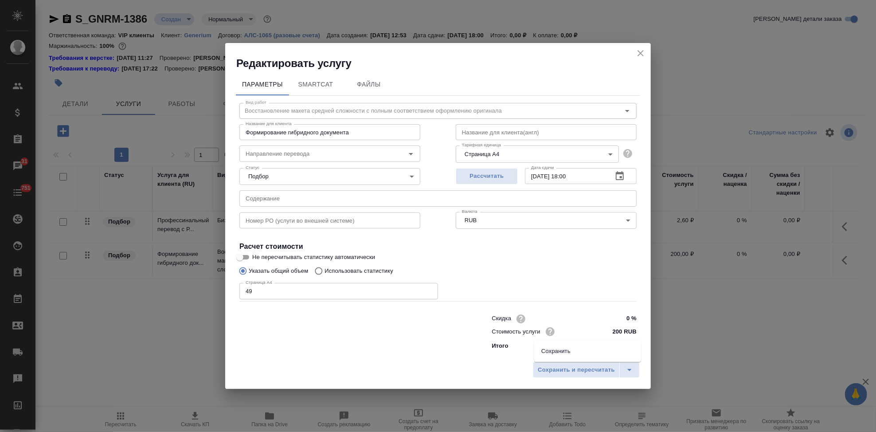
click at [581, 351] on li "Сохранить" at bounding box center [587, 351] width 107 height 14
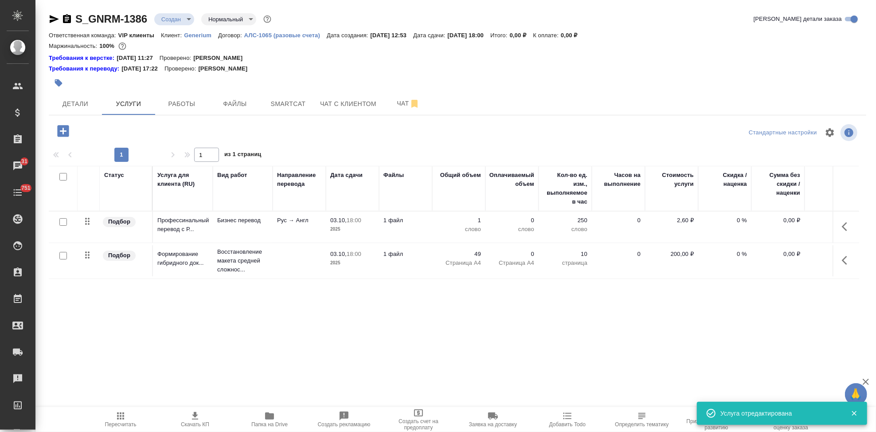
click at [852, 225] on icon "button" at bounding box center [847, 226] width 11 height 11
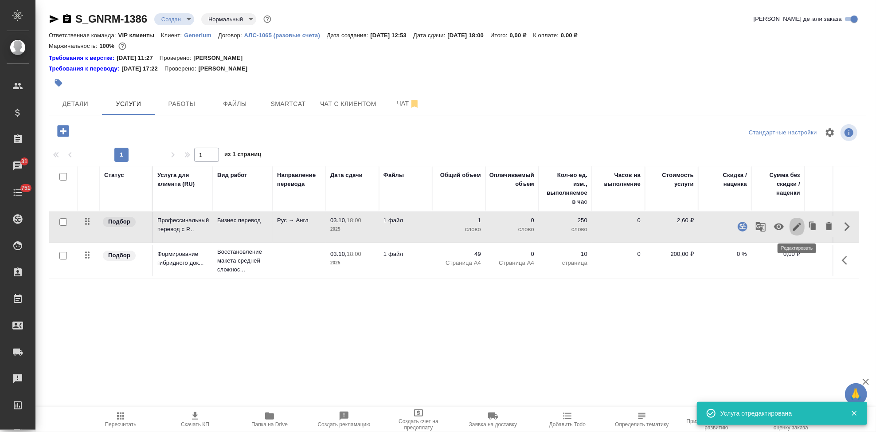
click at [801, 227] on icon "button" at bounding box center [797, 226] width 11 height 11
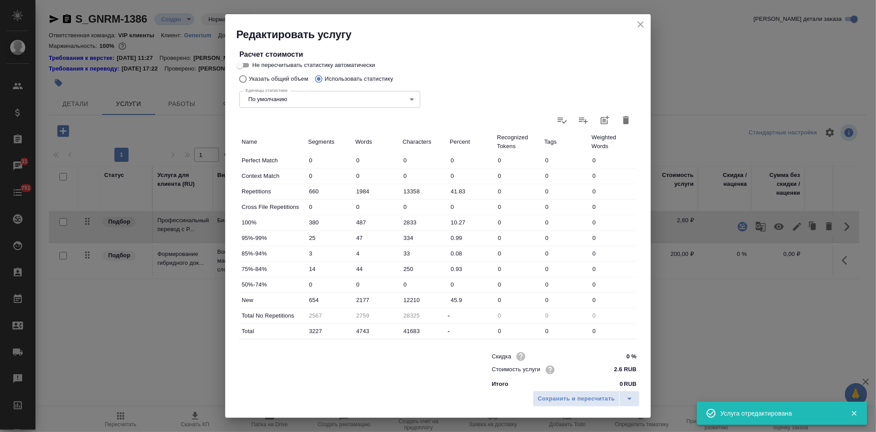
scroll to position [172, 0]
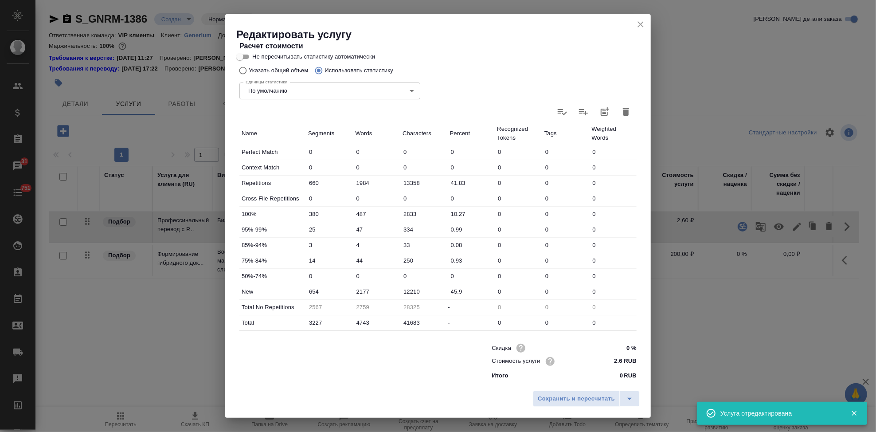
click at [360, 288] on input "2177" at bounding box center [376, 291] width 47 height 13
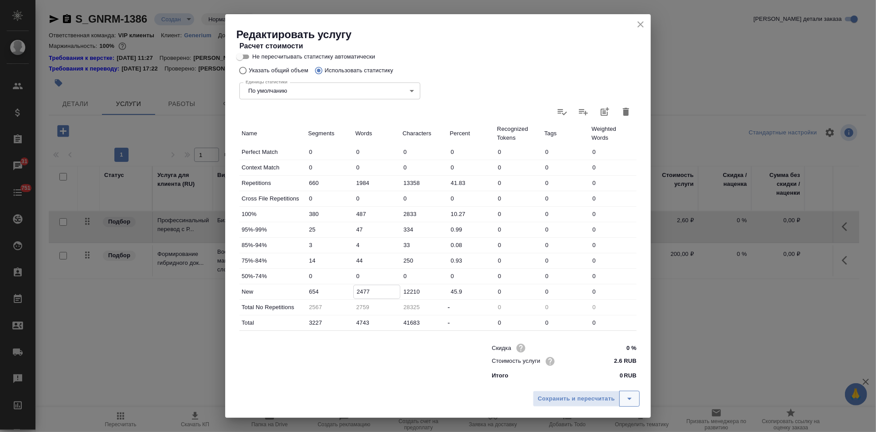
type input "2477"
click at [631, 395] on icon "split button" at bounding box center [629, 398] width 11 height 11
click at [600, 380] on li "Сохранить" at bounding box center [587, 380] width 107 height 14
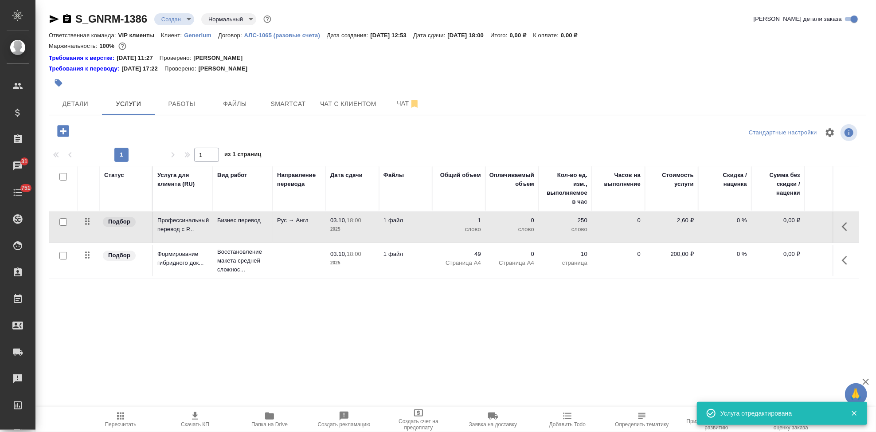
click at [124, 418] on icon "button" at bounding box center [120, 415] width 7 height 7
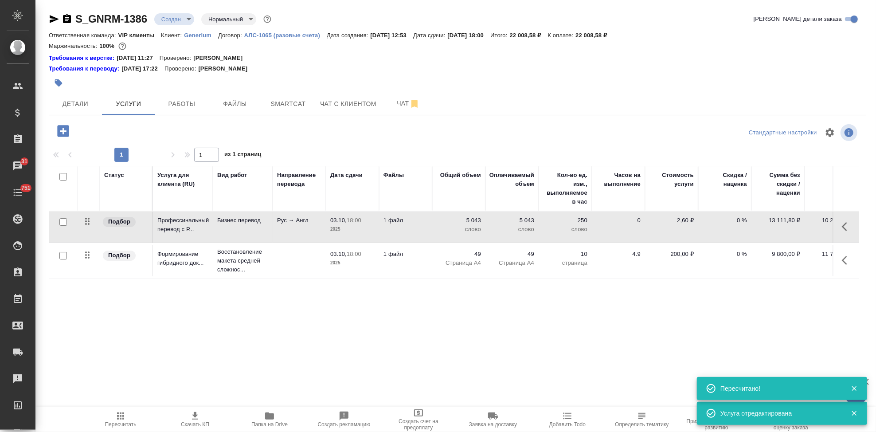
click at [191, 417] on icon "button" at bounding box center [195, 416] width 11 height 11
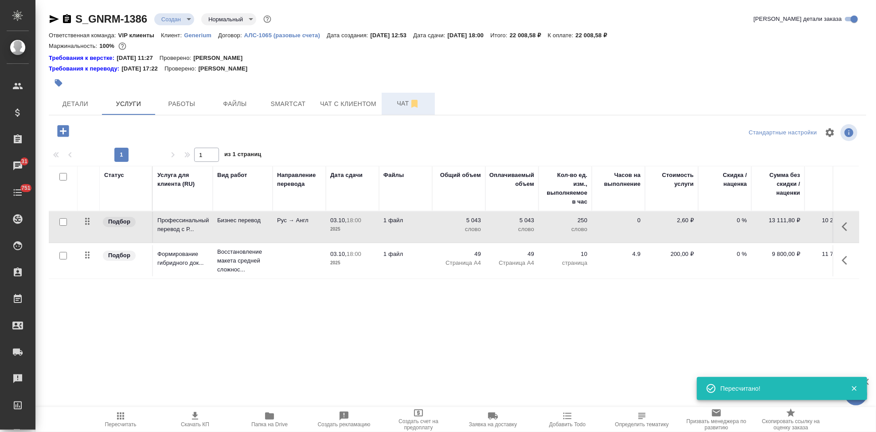
click at [399, 102] on span "Чат" at bounding box center [408, 103] width 43 height 11
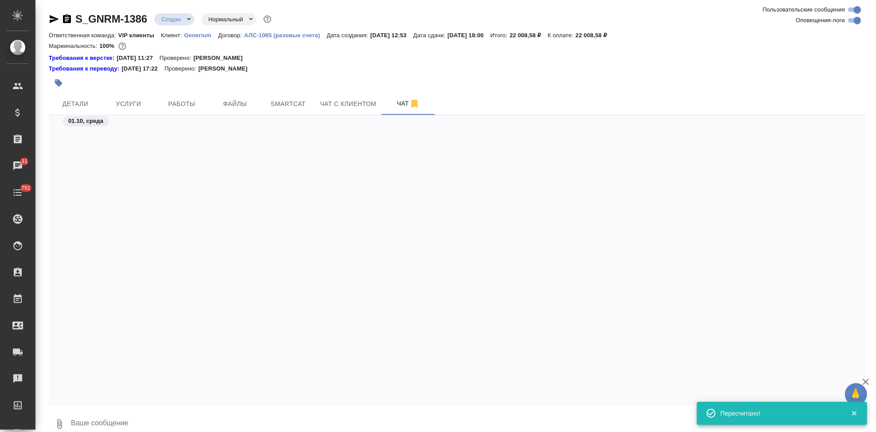
scroll to position [635, 0]
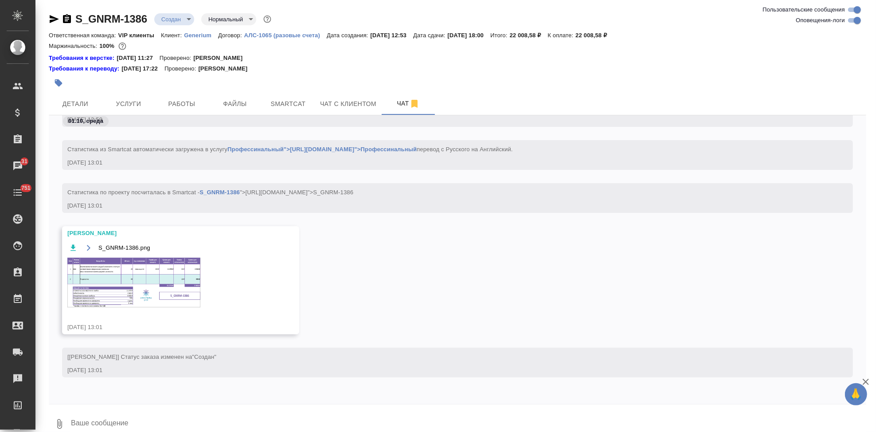
click at [166, 272] on img at bounding box center [133, 283] width 133 height 50
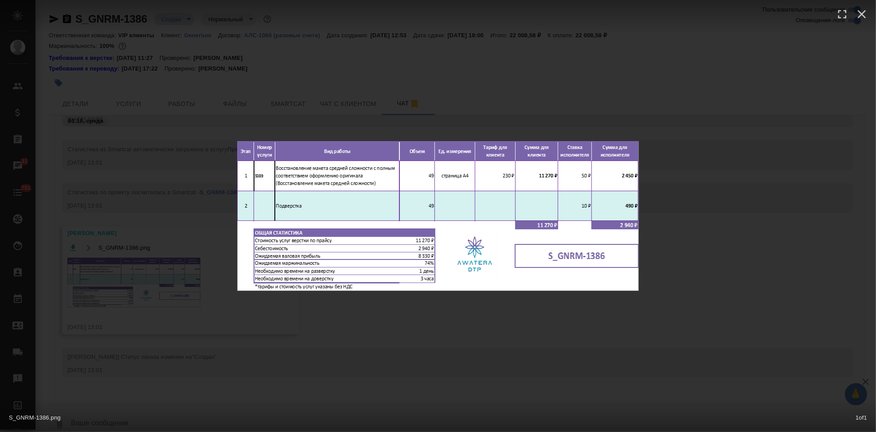
click at [691, 215] on div "S_GNRM-1386.png 1 of 1" at bounding box center [438, 216] width 876 height 432
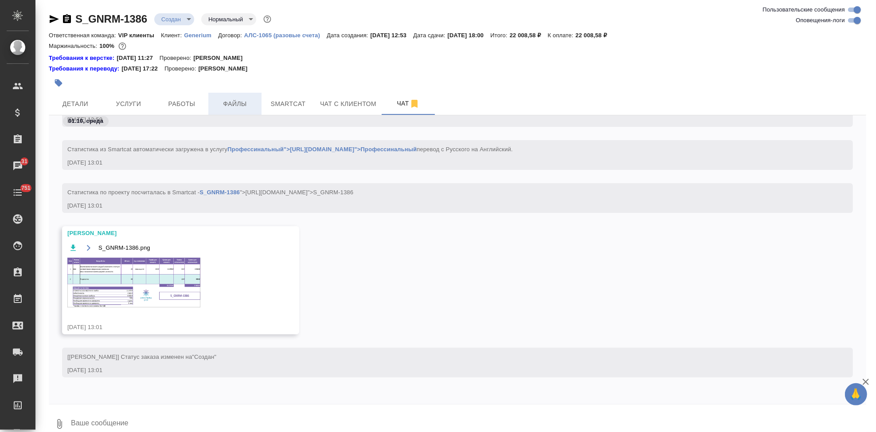
click at [228, 101] on span "Файлы" at bounding box center [235, 103] width 43 height 11
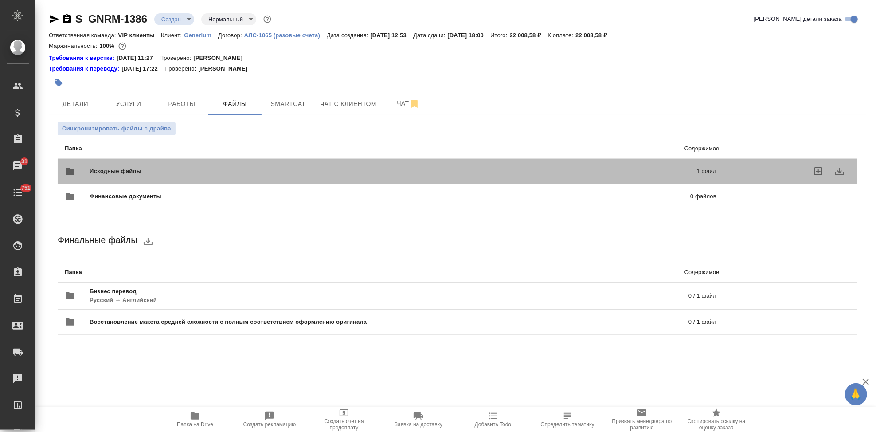
click at [408, 172] on span "Исходные файлы" at bounding box center [254, 171] width 329 height 9
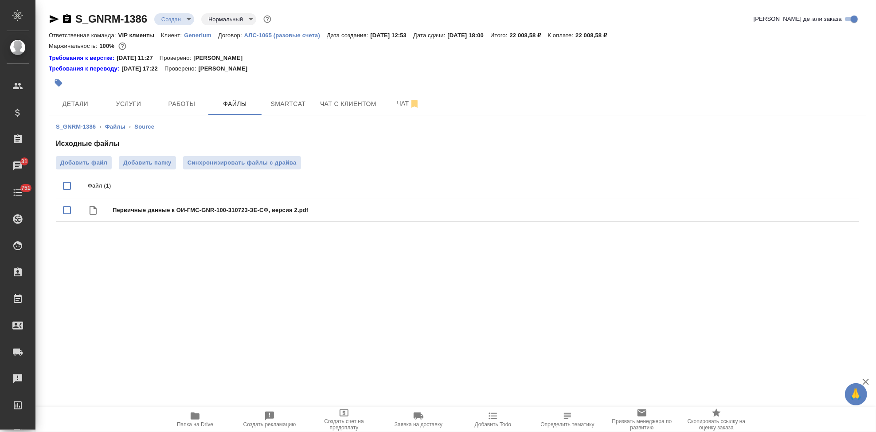
click at [183, 22] on body "🙏 .cls-1 fill:#fff; AWATERA Kabargina Anna Клиенты Спецификации Заказы 31 Чаты …" at bounding box center [438, 216] width 876 height 432
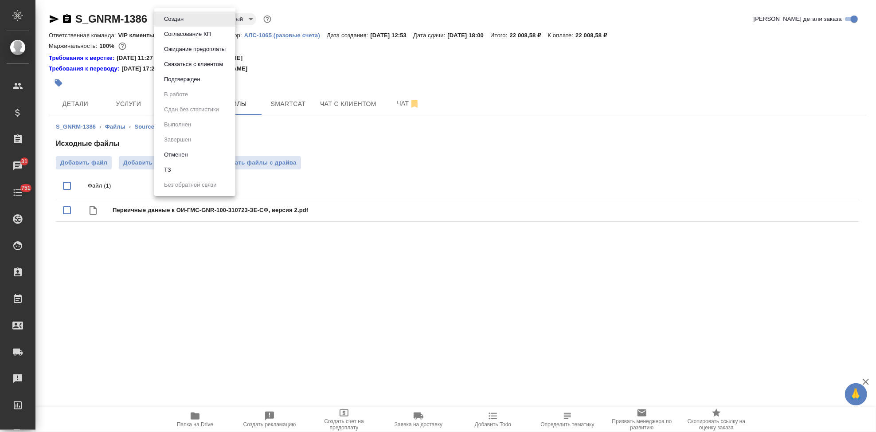
click at [180, 33] on button "Согласование КП" at bounding box center [187, 34] width 52 height 10
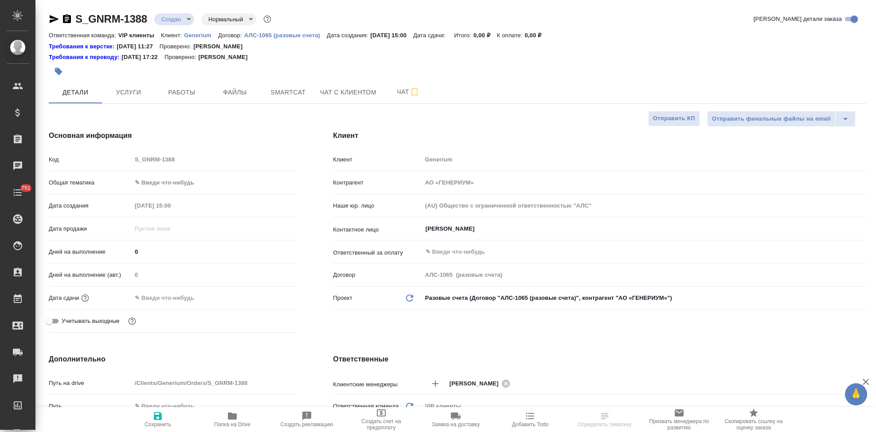
select select "RU"
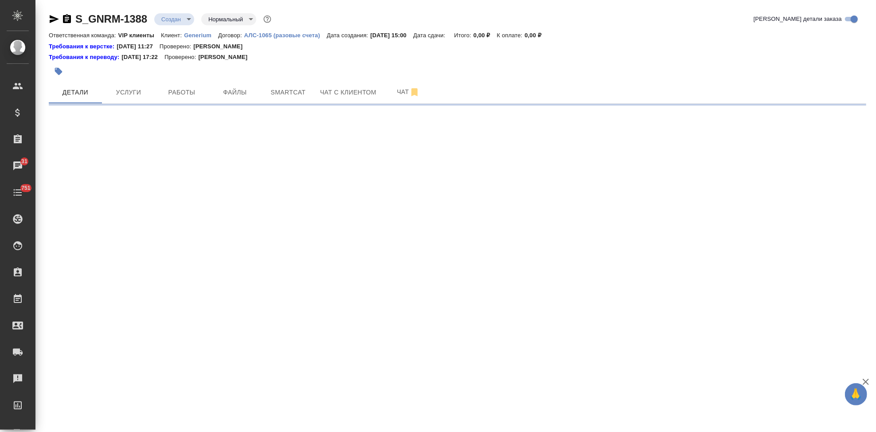
select select "RU"
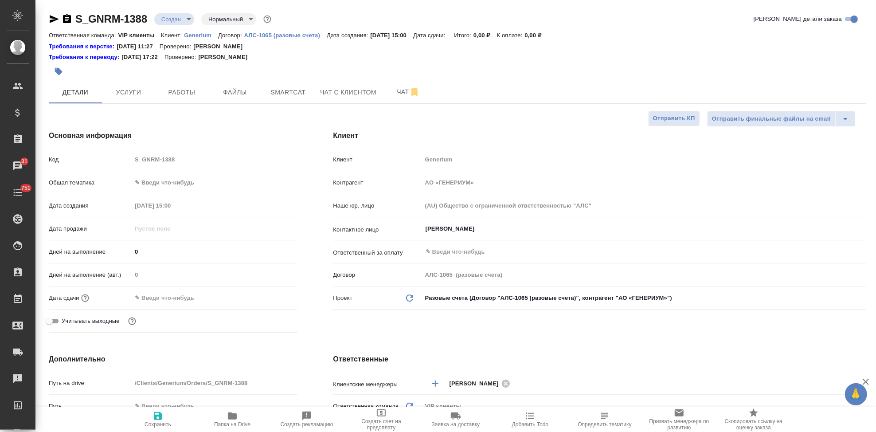
type textarea "x"
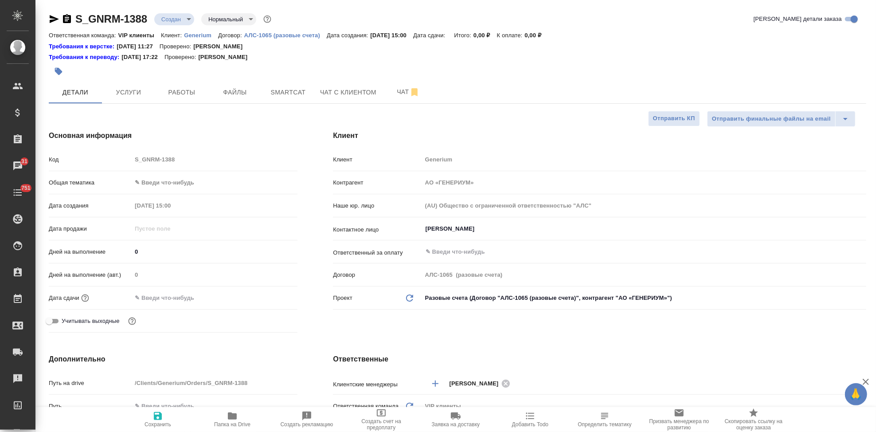
type textarea "x"
